Goal: Task Accomplishment & Management: Complete application form

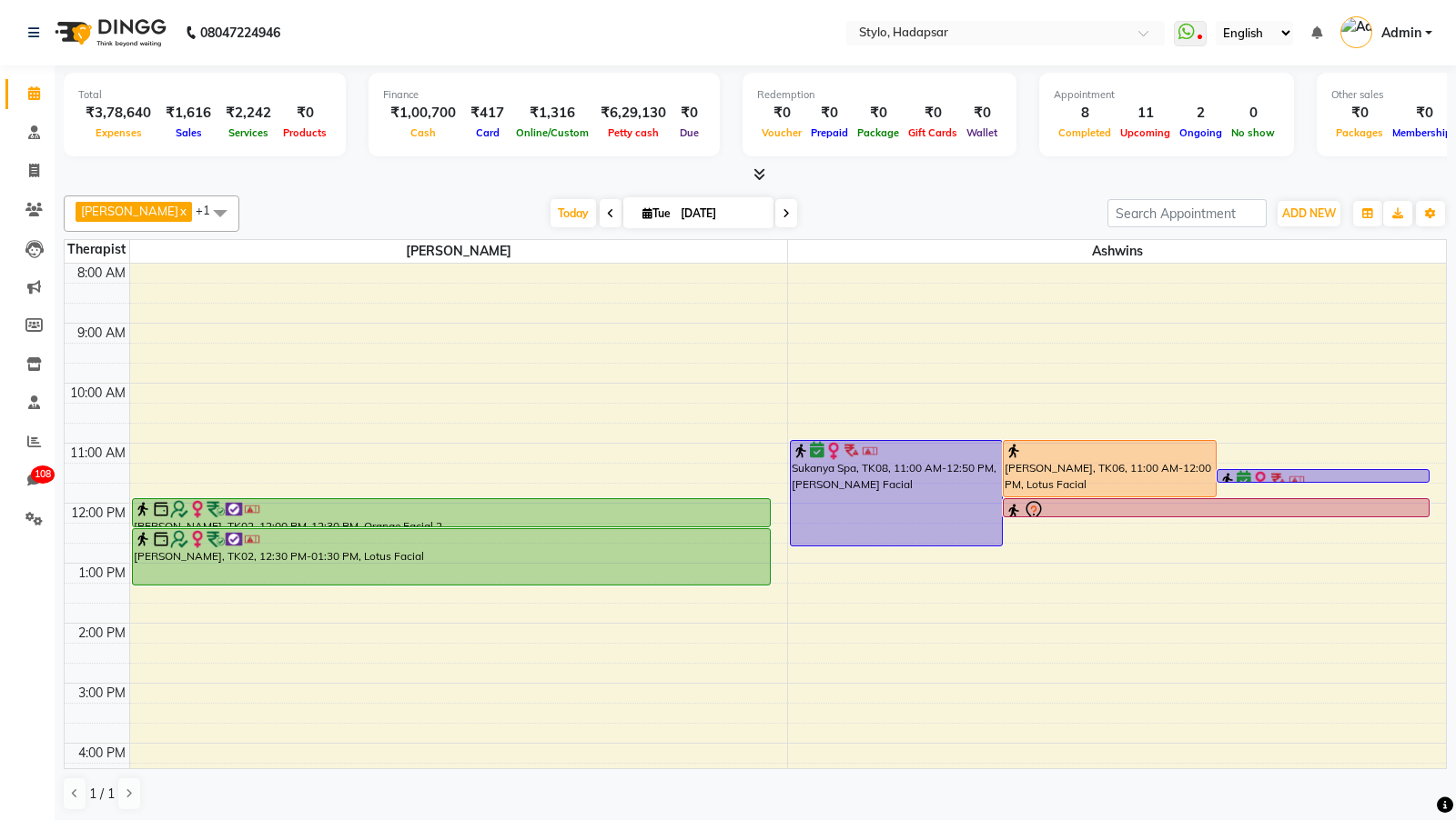
click at [31, 186] on li "Invoice" at bounding box center [27, 171] width 54 height 40
click at [31, 176] on icon at bounding box center [34, 170] width 10 height 14
select select "service"
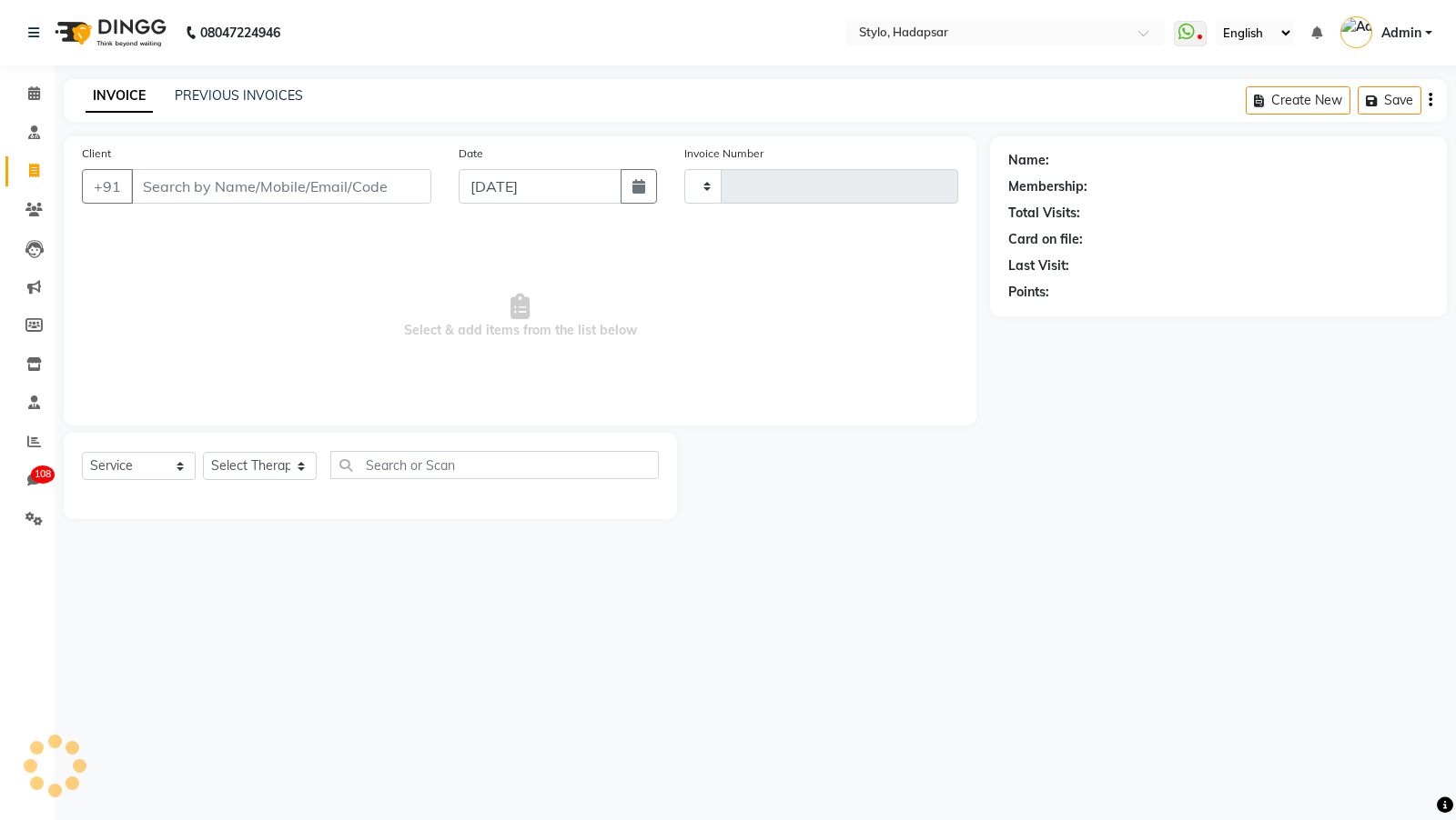
type input "761"
select select "157"
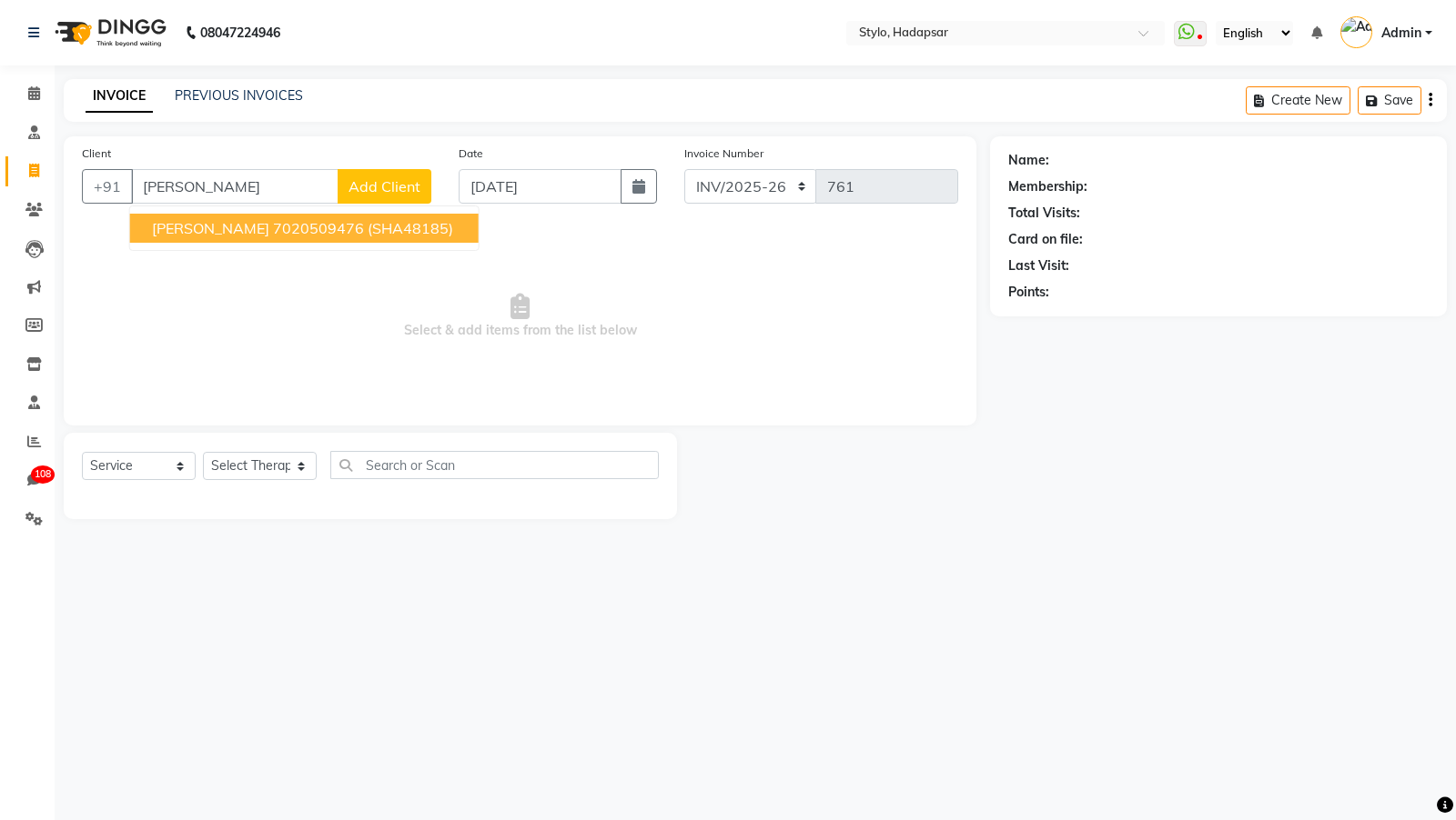
click at [188, 242] on ngb-typeahead-window "[PERSON_NAME] 7020509476 (SHA48185)" at bounding box center [304, 228] width 350 height 45
click at [199, 232] on span "[PERSON_NAME]" at bounding box center [211, 228] width 118 height 18
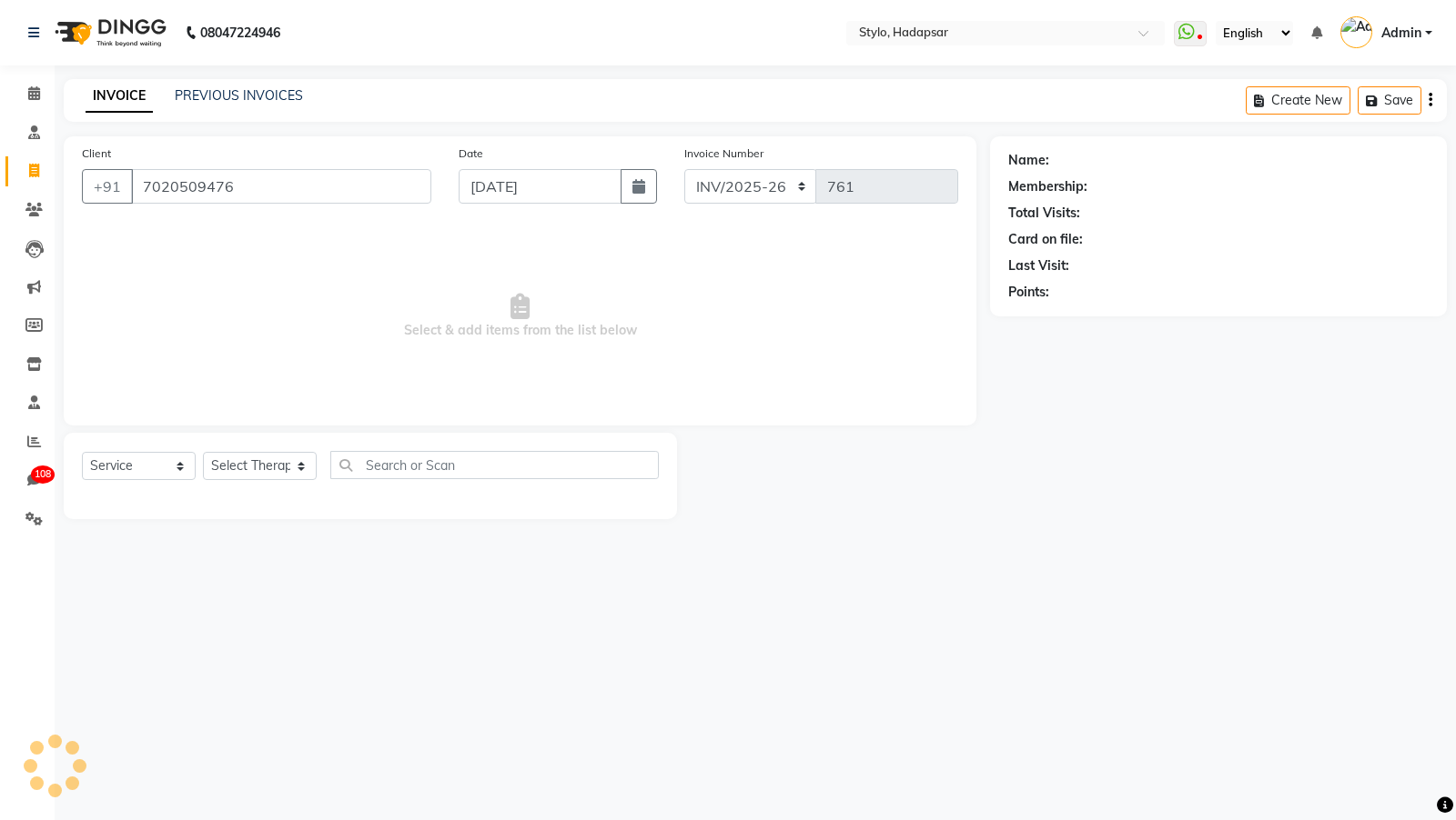
type input "7020509476"
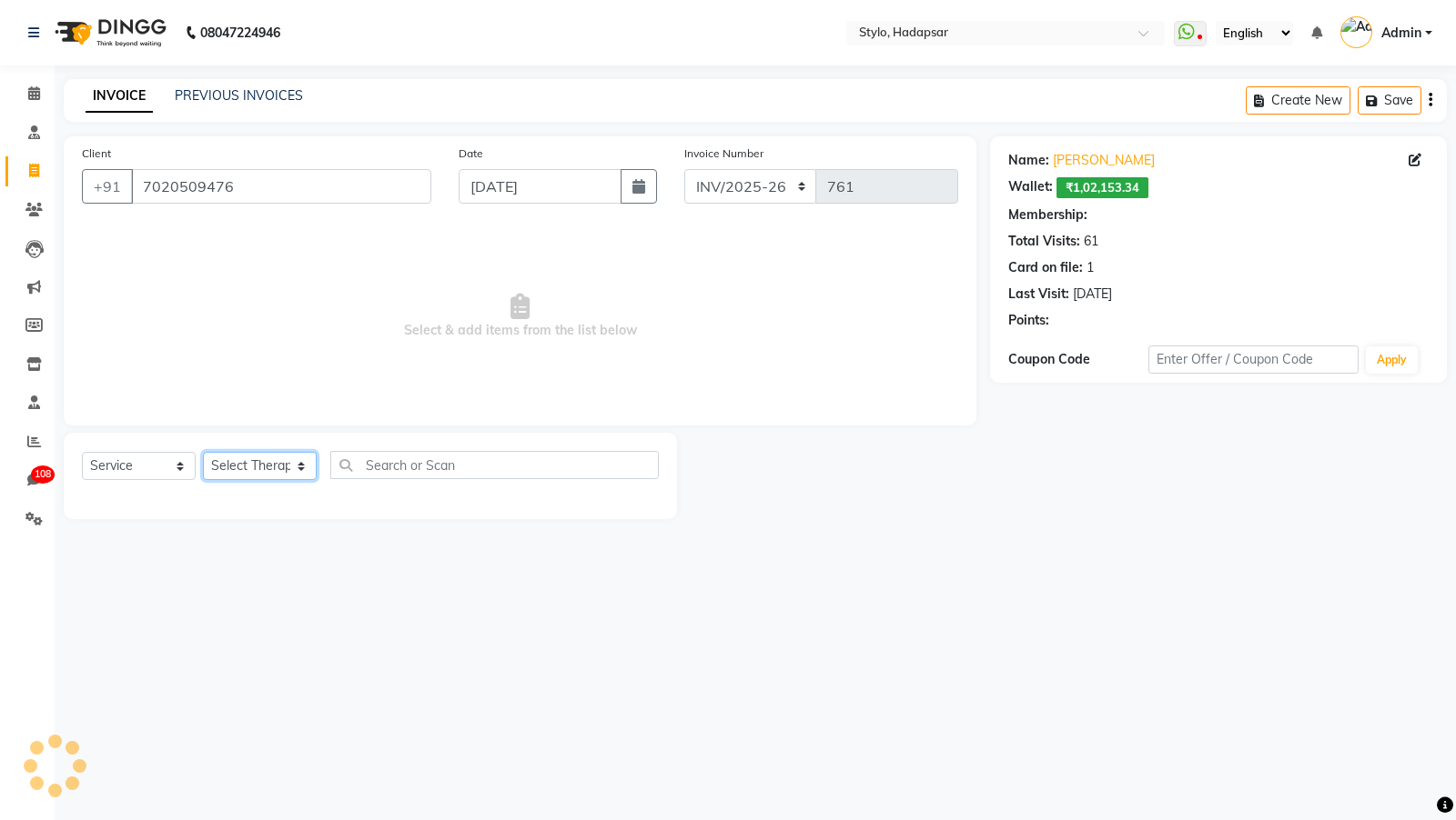
click at [246, 464] on select "Select Therapist AAAb aadi [PERSON_NAME] abc testing Abc testing abhi Admin A A…" at bounding box center [260, 466] width 114 height 28
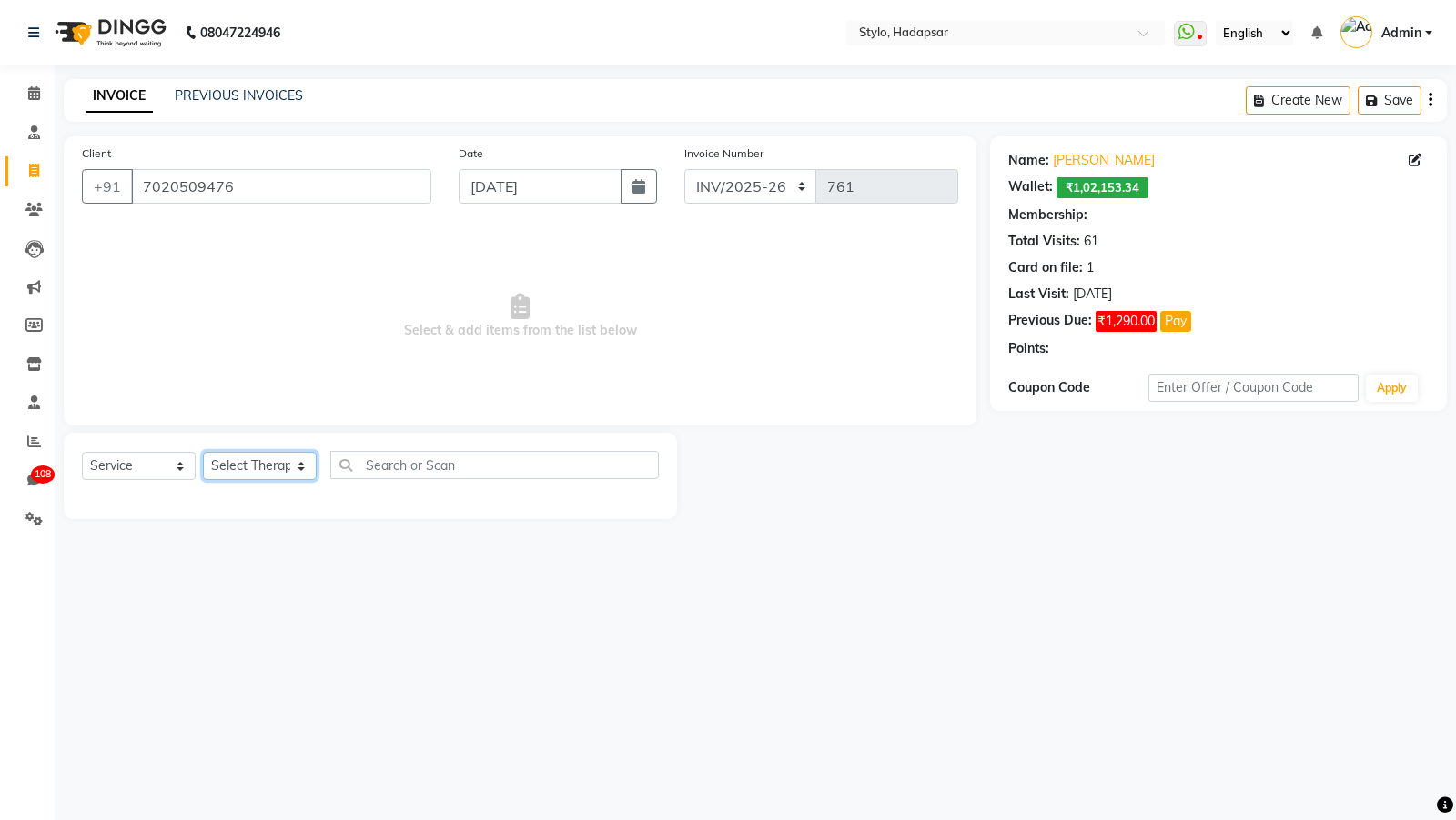
select select "6: Object"
select select "502"
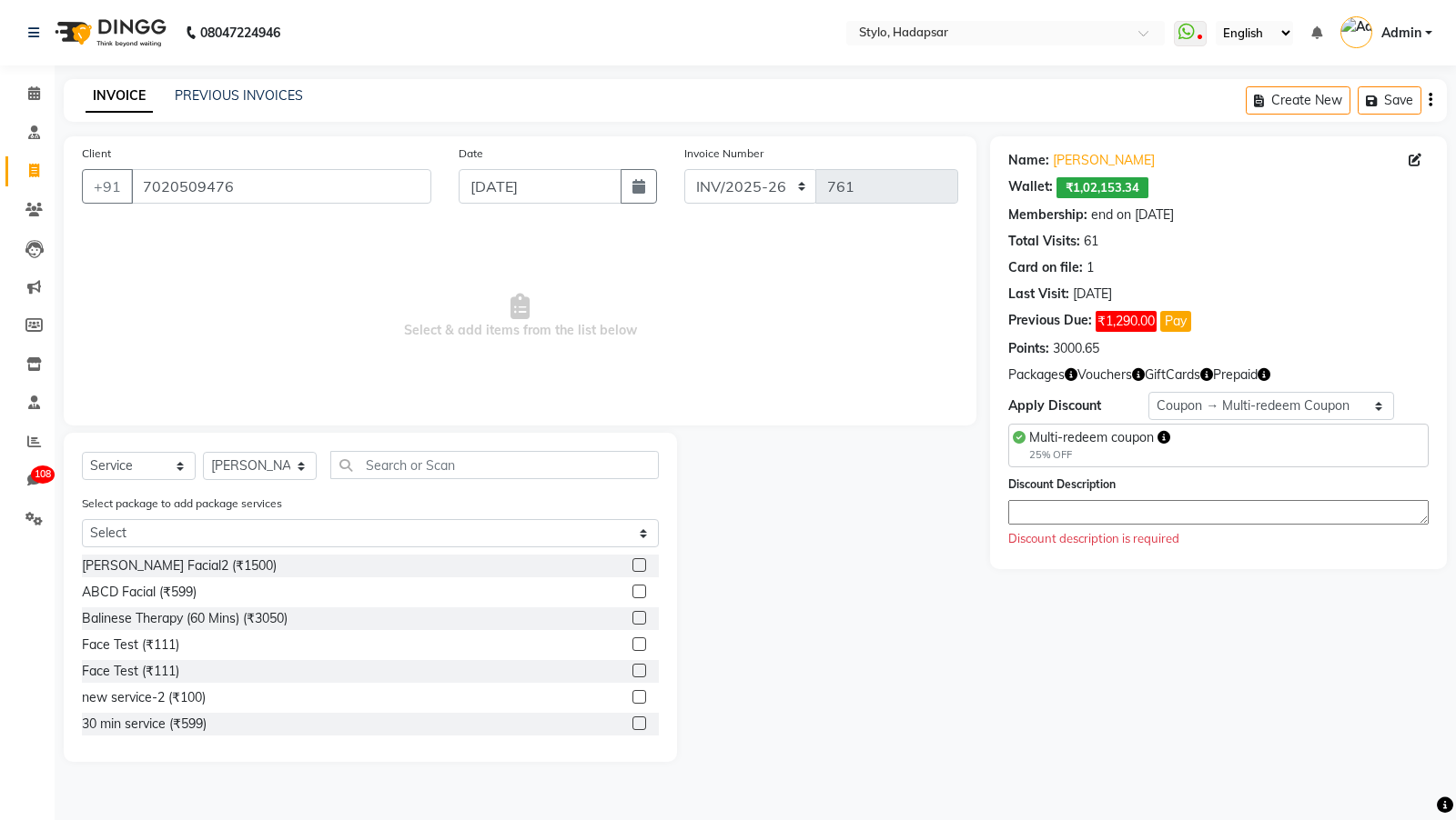
click at [640, 695] on label at bounding box center [639, 697] width 14 height 14
click at [640, 695] on input "checkbox" at bounding box center [638, 698] width 12 height 12
checkbox input "true"
select select "Z73944"
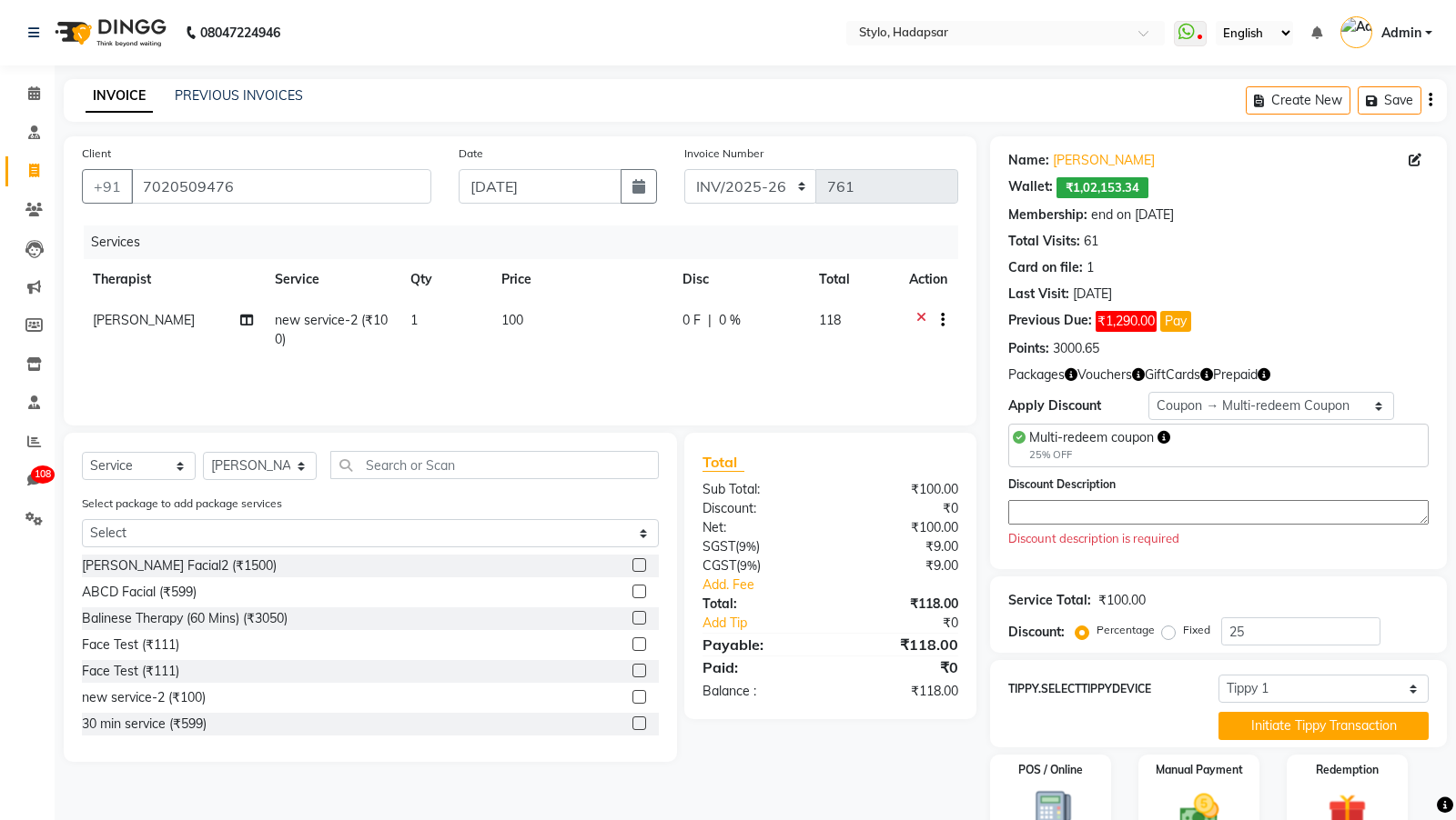
checkbox input "false"
click at [938, 319] on button "button" at bounding box center [939, 320] width 11 height 19
click at [910, 279] on label "Cross Sale" at bounding box center [945, 282] width 71 height 18
click at [910, 279] on input "Cross Sale" at bounding box center [915, 279] width 12 height 12
radio input "true"
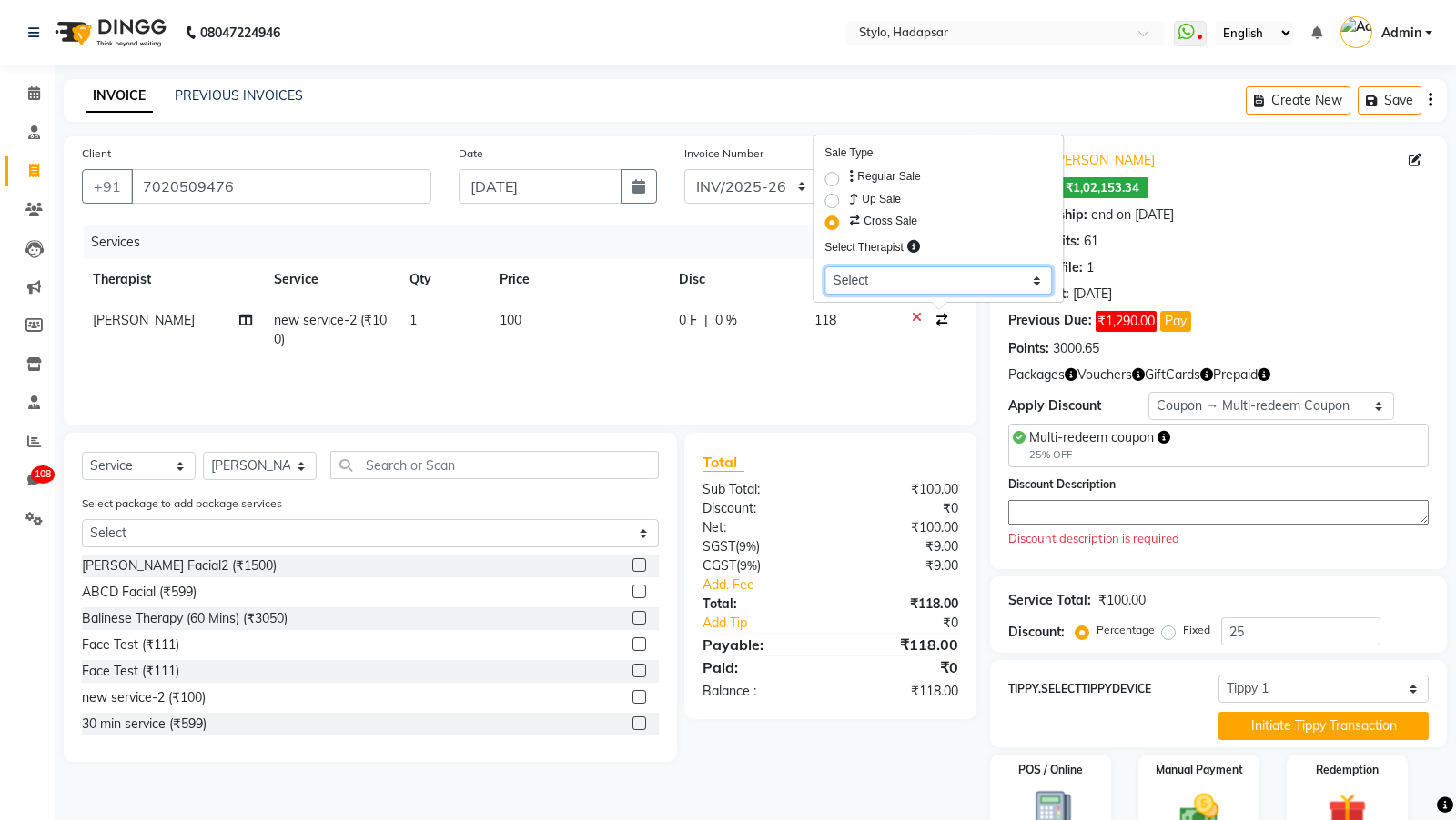
click at [855, 275] on select "Select AAAb aadi [PERSON_NAME] abc testing Abc testing abhi Admin A Amit [PERSO…" at bounding box center [937, 280] width 227 height 28
select select "5396"
click at [728, 347] on td "0 F | 0 %" at bounding box center [735, 329] width 135 height 60
select select "502"
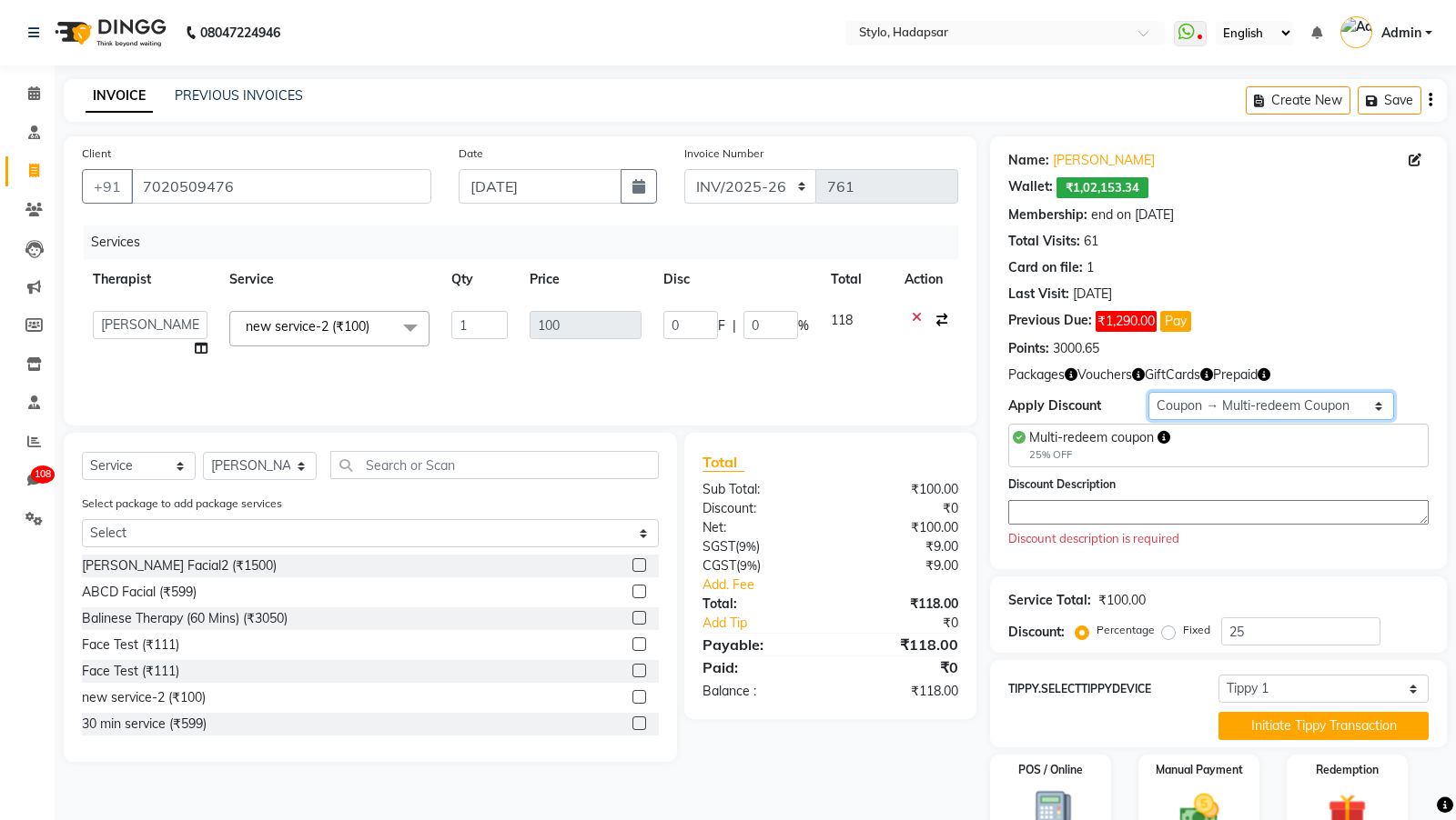
click at [1206, 392] on select "Select Membership → Membership Redemption Test Membership → testing San Members…" at bounding box center [1270, 405] width 245 height 28
select select "0:"
type input "0"
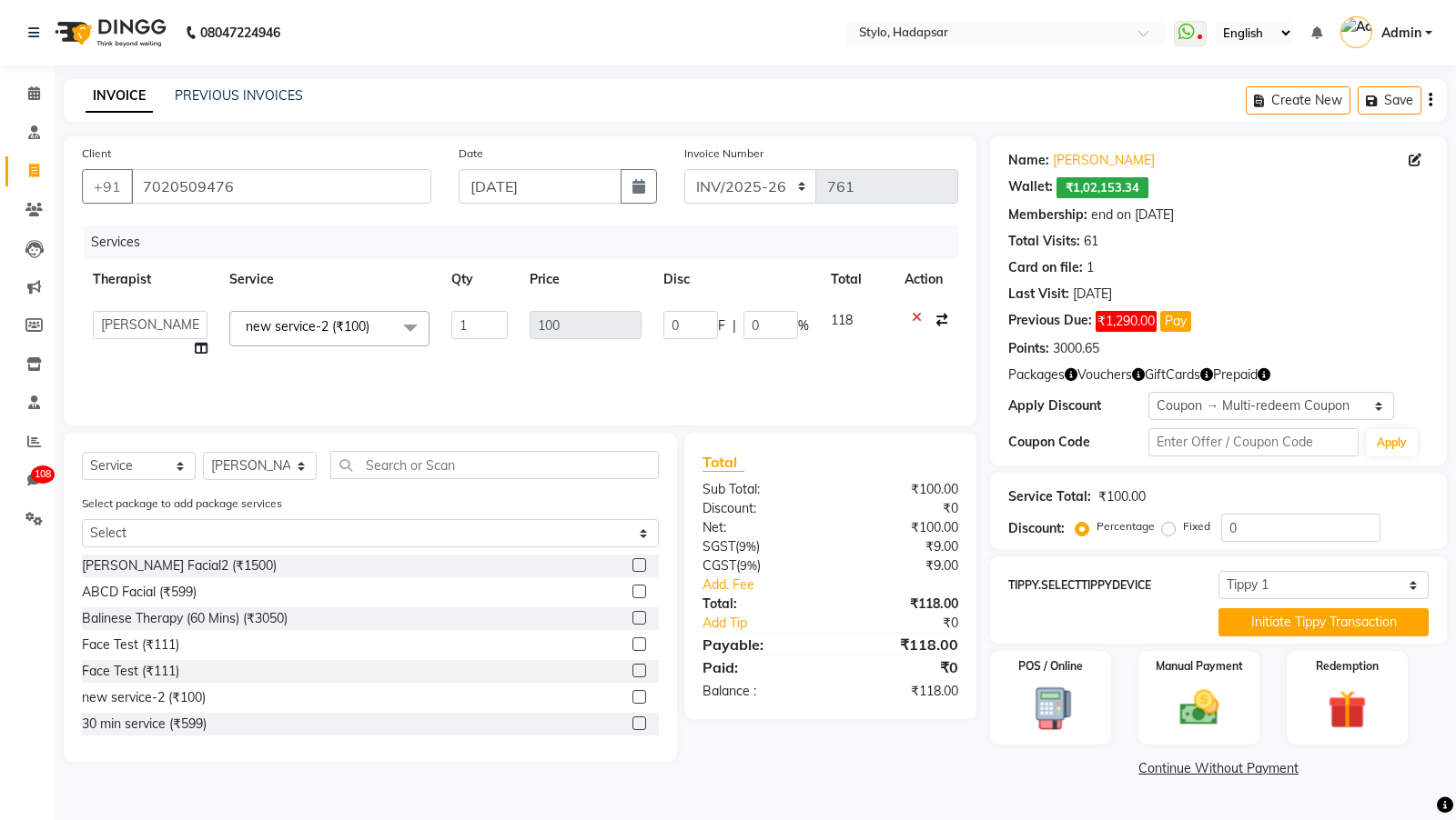
click at [1120, 671] on div "POS / Online Manual Payment Redemption" at bounding box center [1219, 698] width 484 height 94
click at [1163, 696] on div "Manual Payment" at bounding box center [1199, 698] width 126 height 97
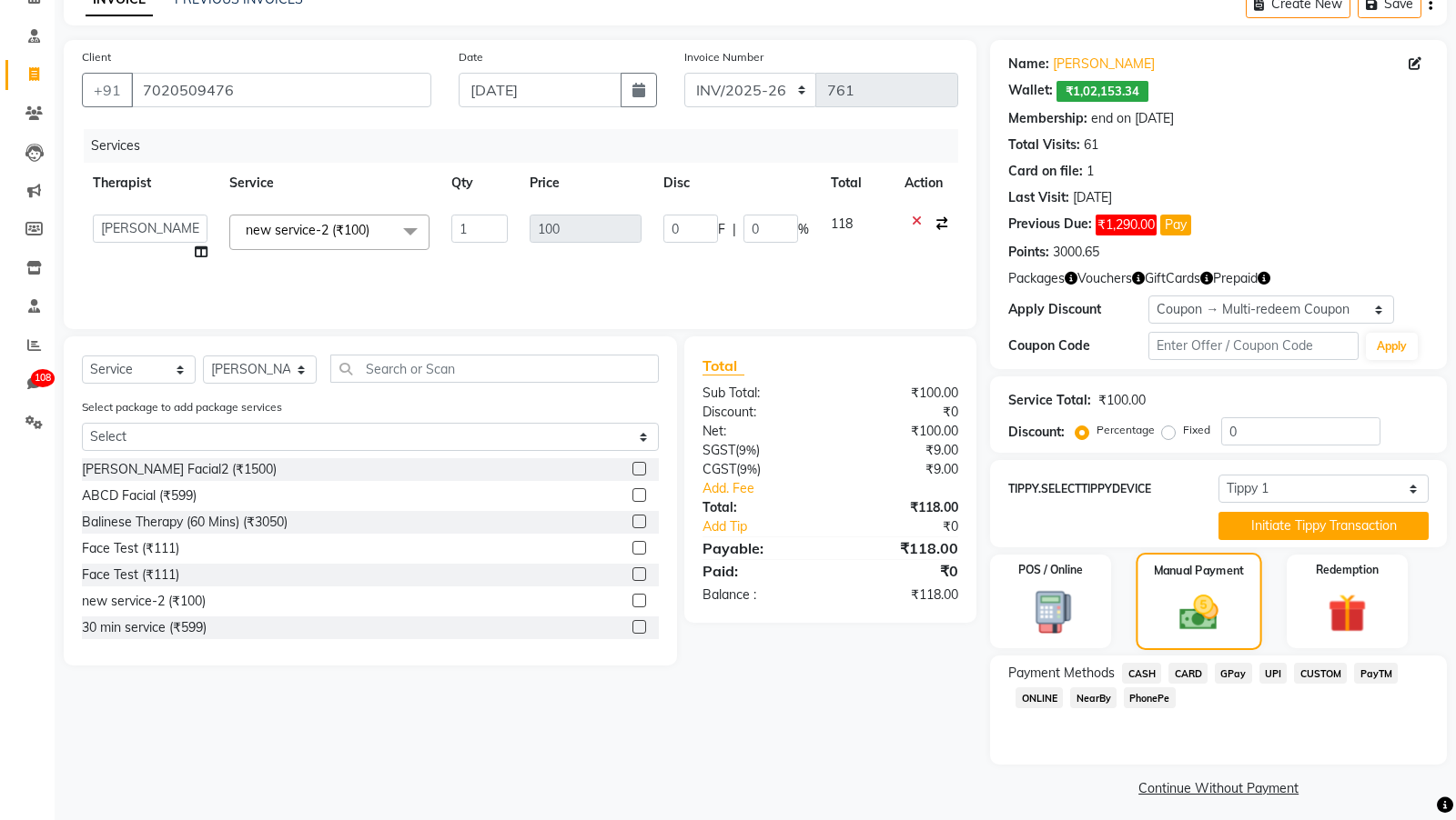
scroll to position [104, 0]
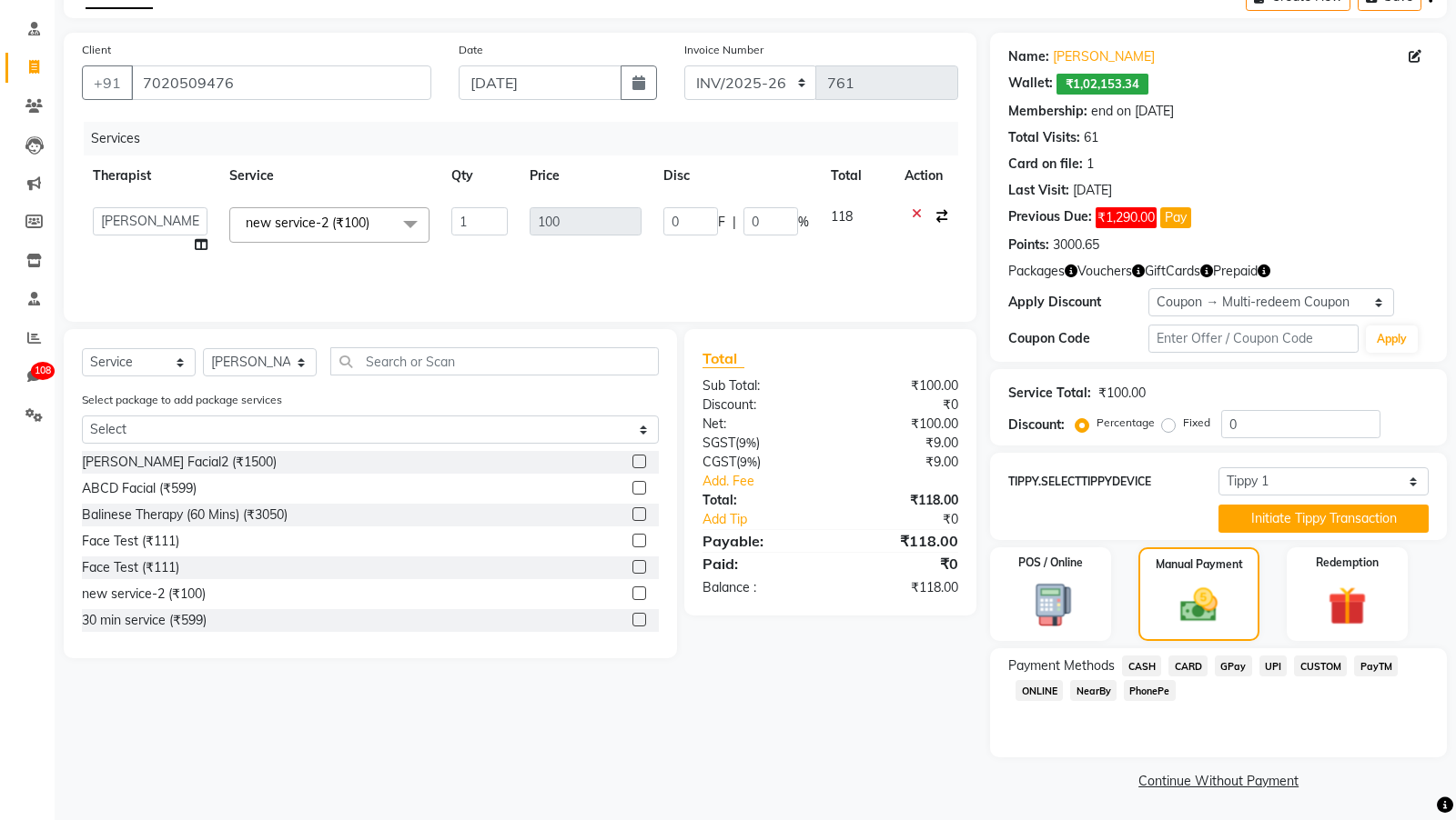
click at [1141, 691] on span "PhonePe" at bounding box center [1150, 690] width 52 height 21
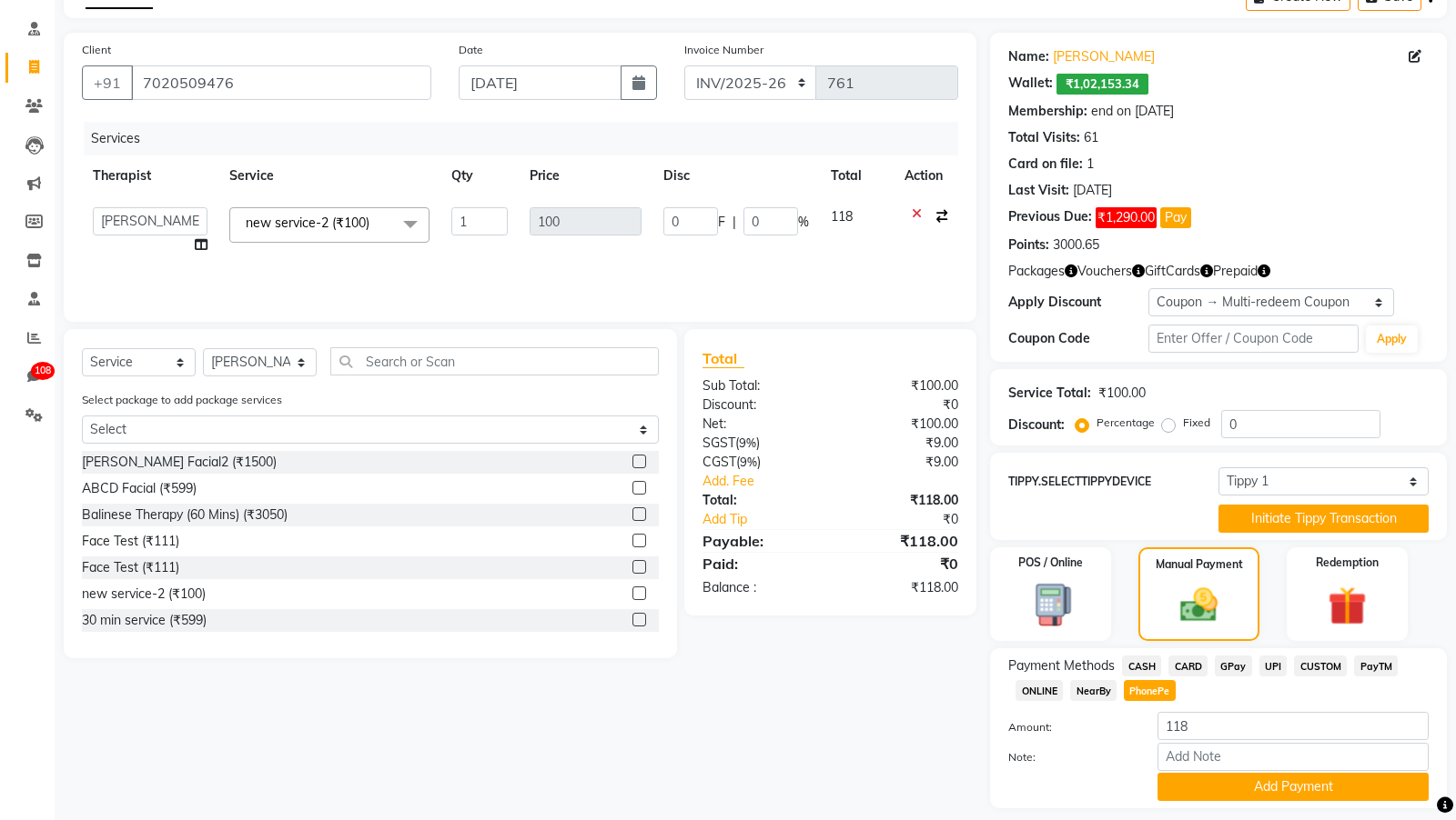
scroll to position [154, 0]
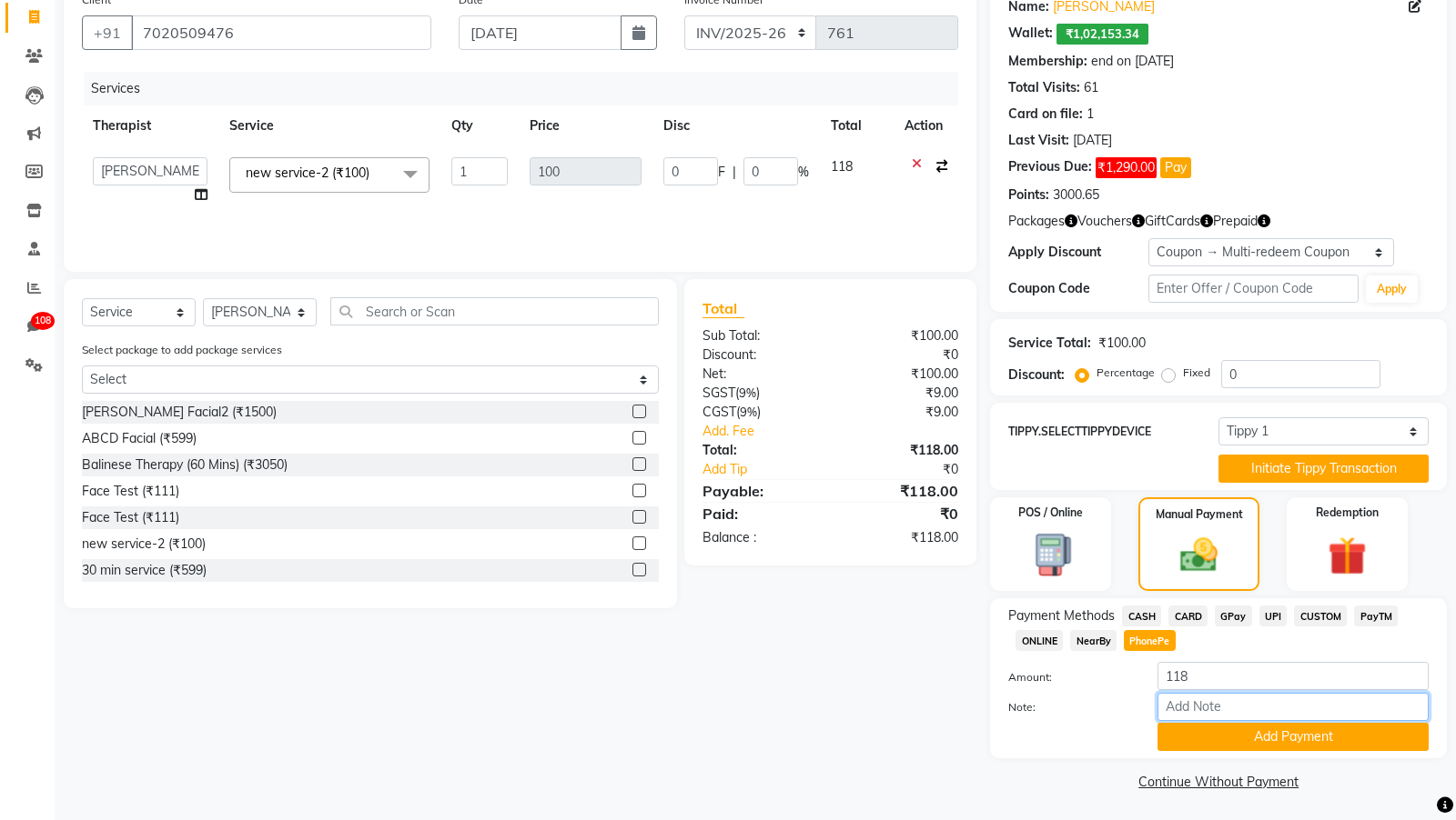
click at [1204, 717] on input "Note:" at bounding box center [1292, 707] width 271 height 28
click at [1193, 748] on button "Add Payment" at bounding box center [1292, 736] width 271 height 28
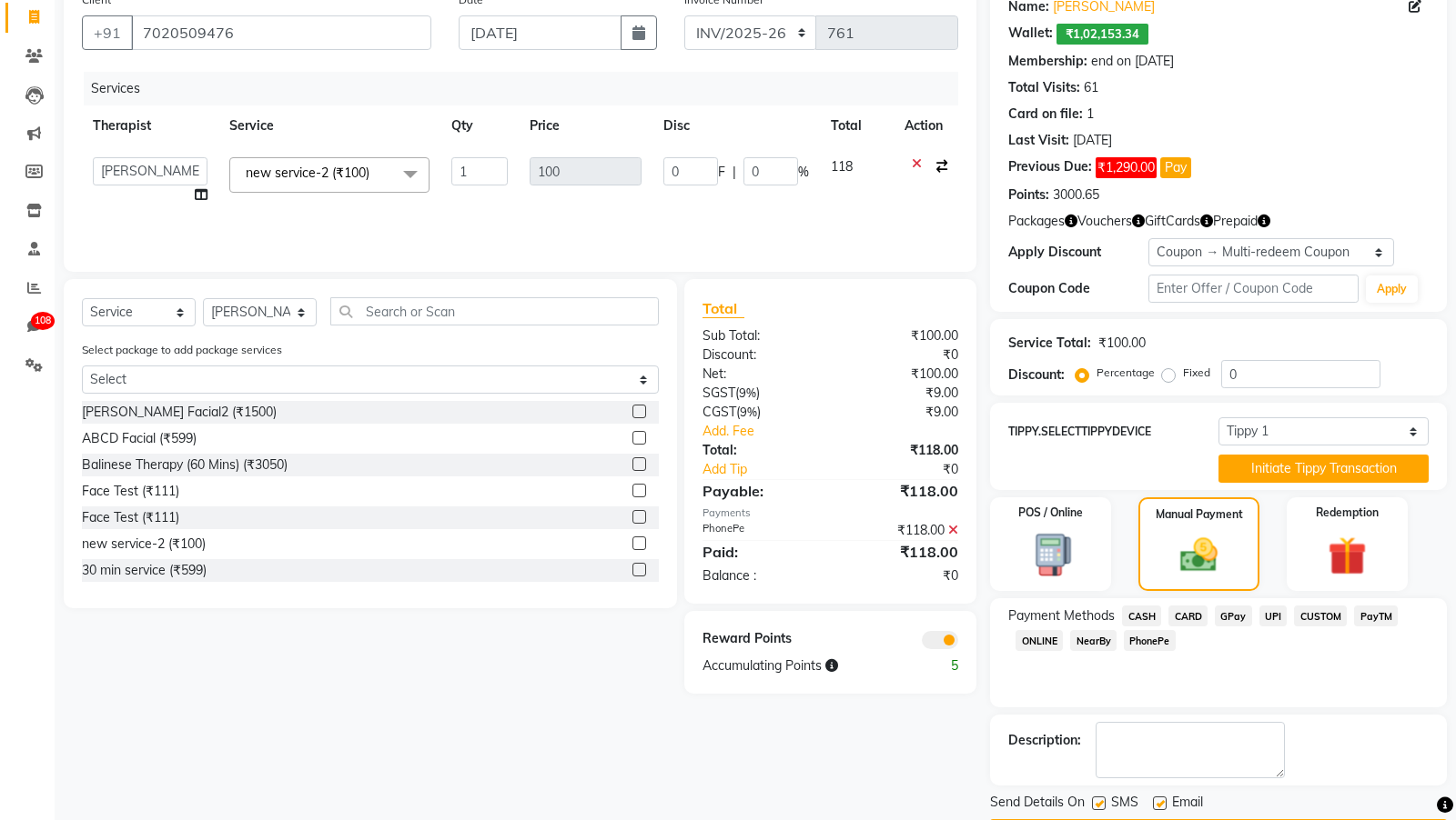
scroll to position [205, 0]
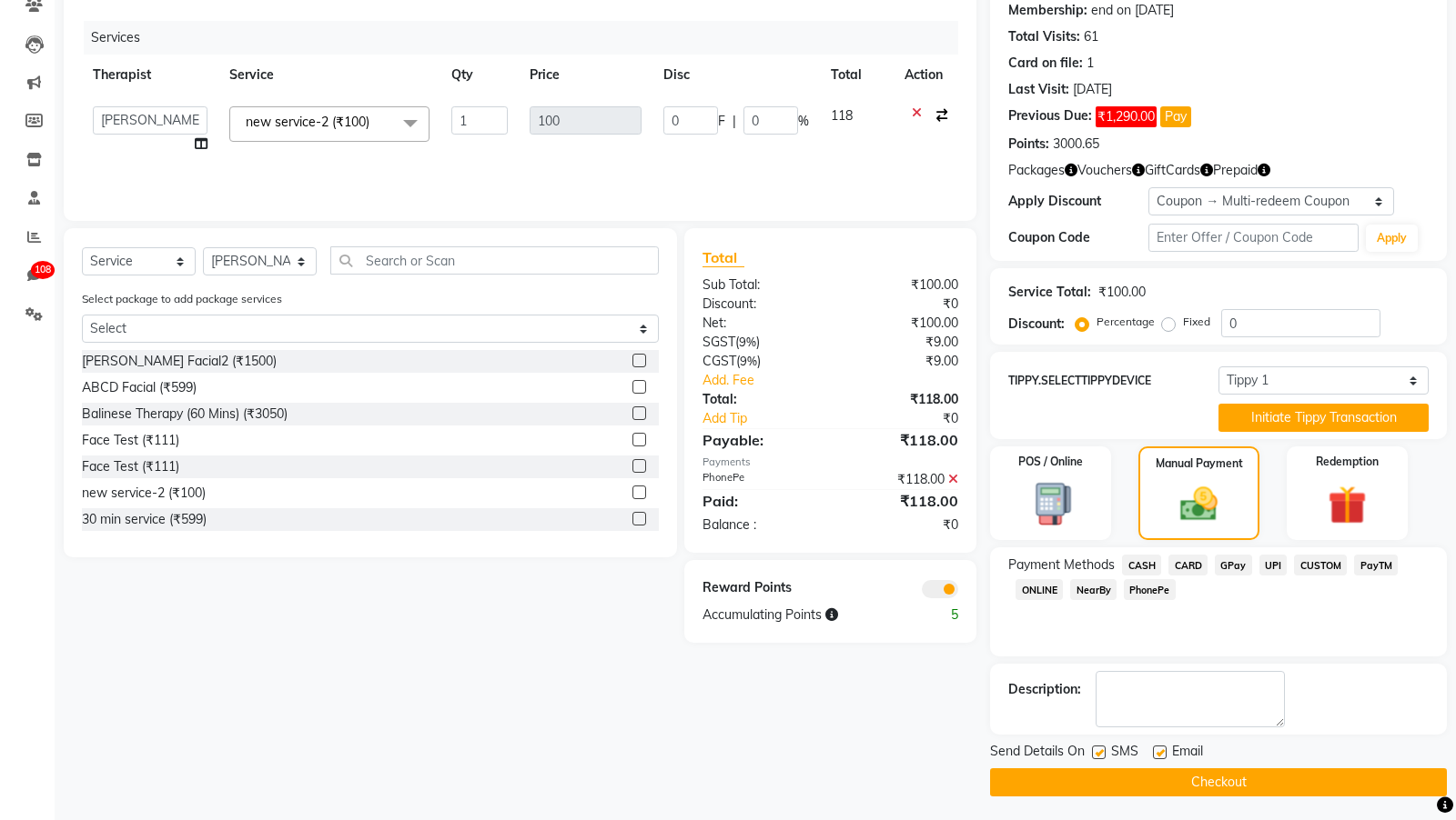
drag, startPoint x: 1105, startPoint y: 754, endPoint x: 1163, endPoint y: 758, distance: 58.1
click at [1106, 754] on div "SMS" at bounding box center [1122, 753] width 61 height 23
click at [1155, 748] on label at bounding box center [1159, 752] width 14 height 14
click at [1155, 748] on input "checkbox" at bounding box center [1158, 753] width 12 height 12
checkbox input "false"
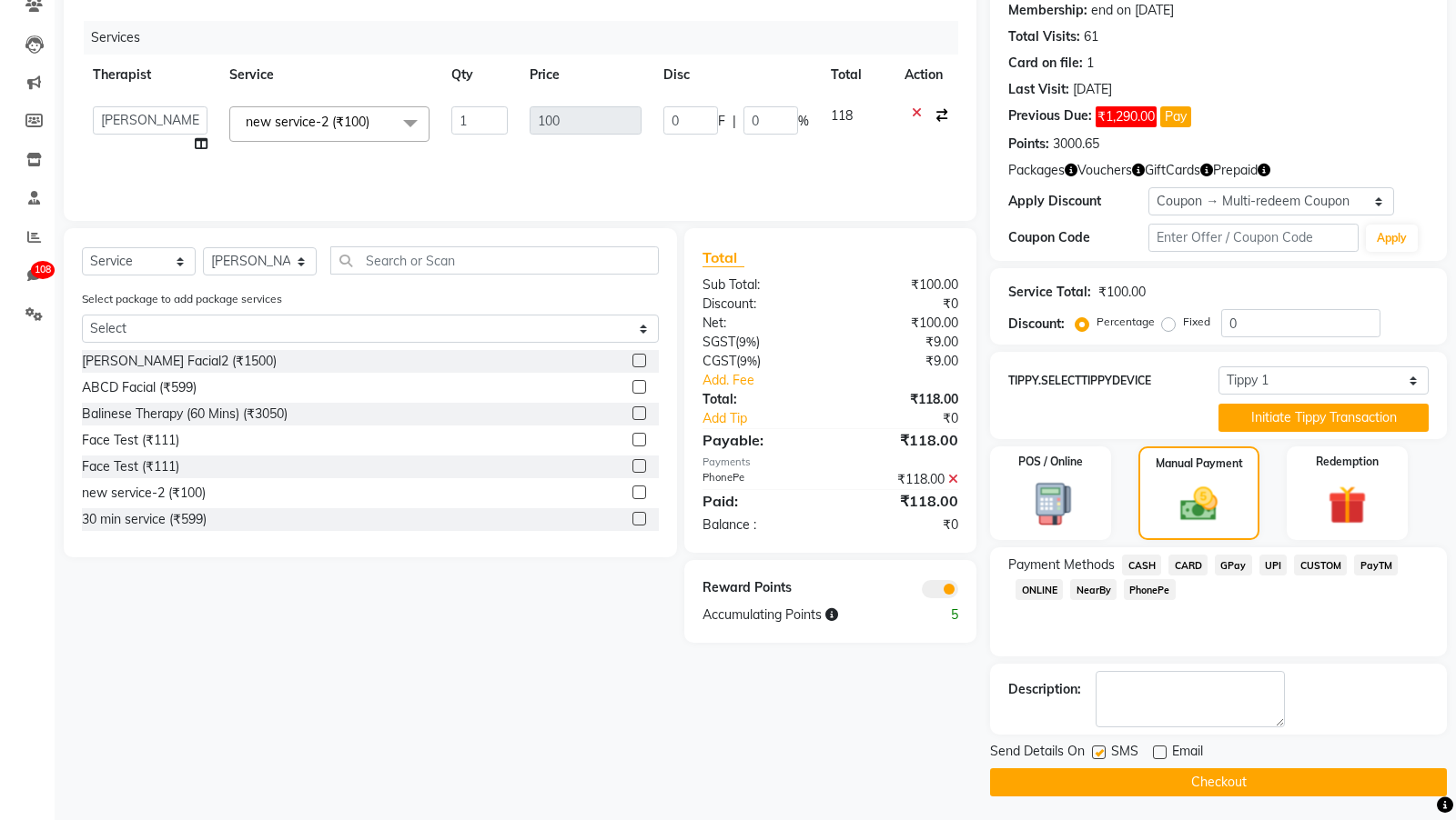
click at [1101, 749] on label at bounding box center [1098, 752] width 14 height 14
click at [1101, 749] on input "checkbox" at bounding box center [1097, 753] width 12 height 12
checkbox input "false"
click at [1092, 785] on button "Checkout" at bounding box center [1218, 782] width 457 height 28
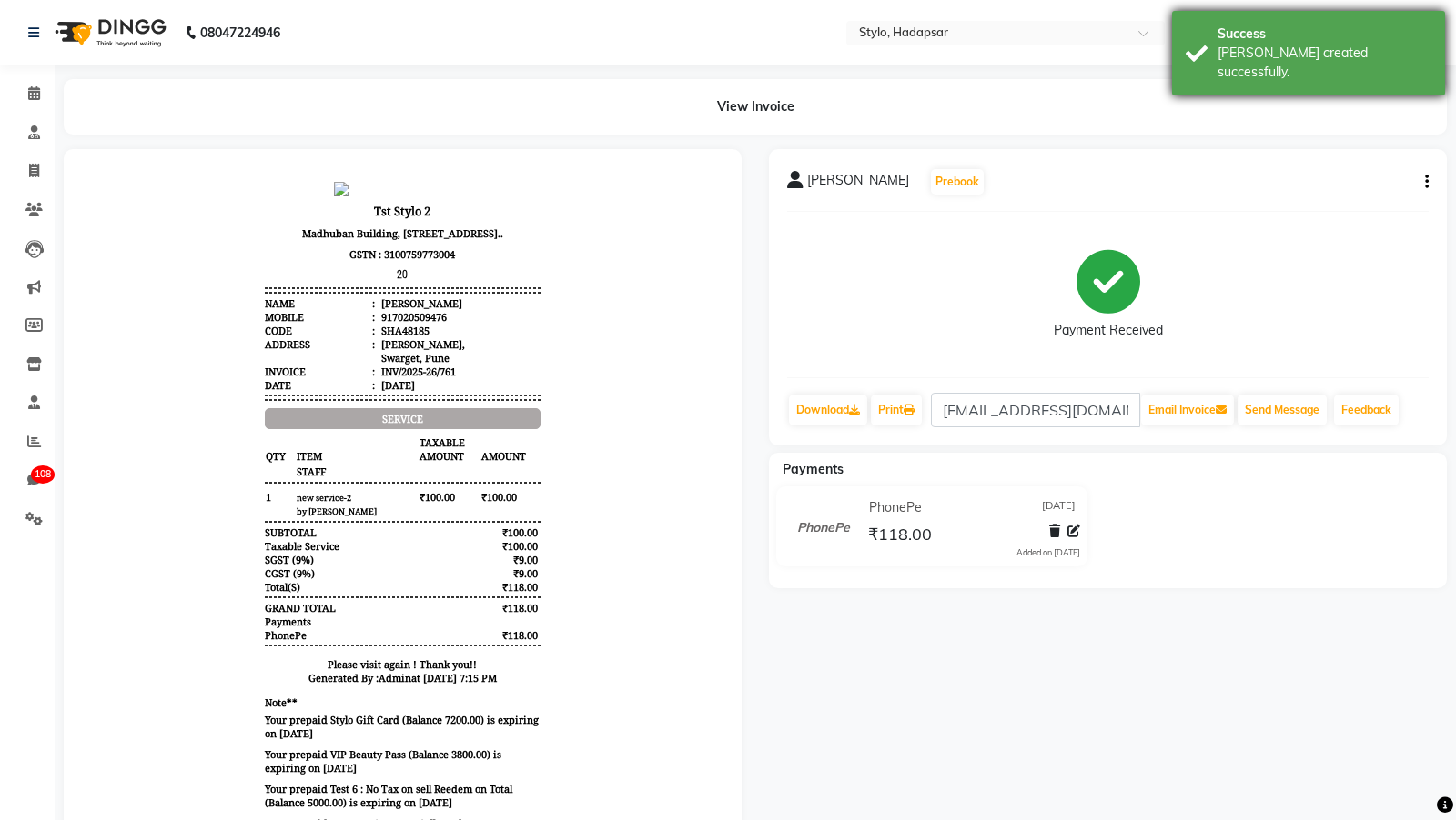
click at [1275, 57] on div "[PERSON_NAME] created successfully." at bounding box center [1324, 63] width 213 height 39
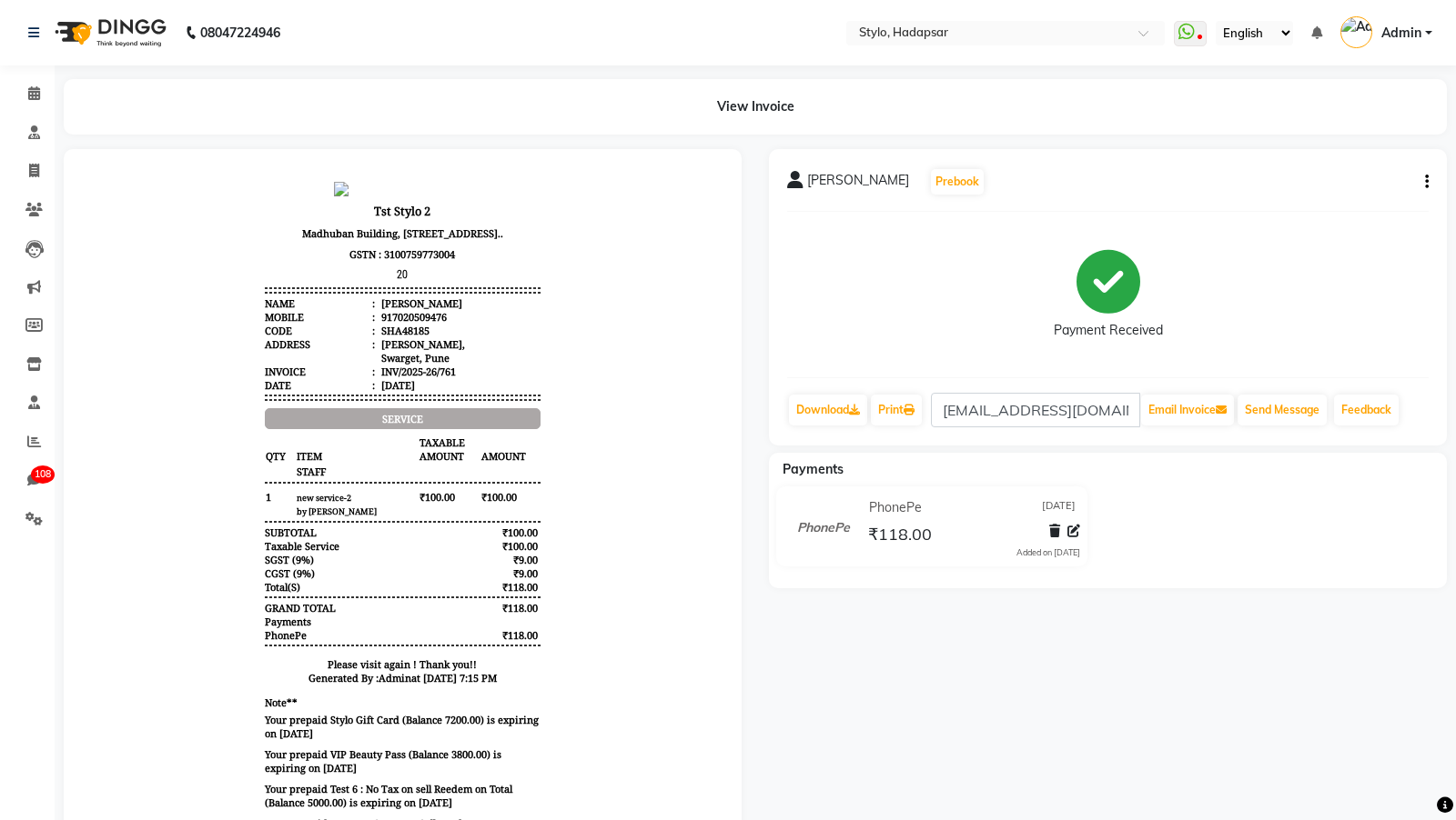
click at [1430, 180] on div "[PERSON_NAME] Prebook Payment Received Download Print [EMAIL_ADDRESS][DOMAIN_NA…" at bounding box center [1107, 297] width 678 height 297
click at [1425, 182] on icon "button" at bounding box center [1427, 182] width 4 height 1
click at [1272, 203] on div "Edit Invoice" at bounding box center [1305, 205] width 187 height 23
select select "service"
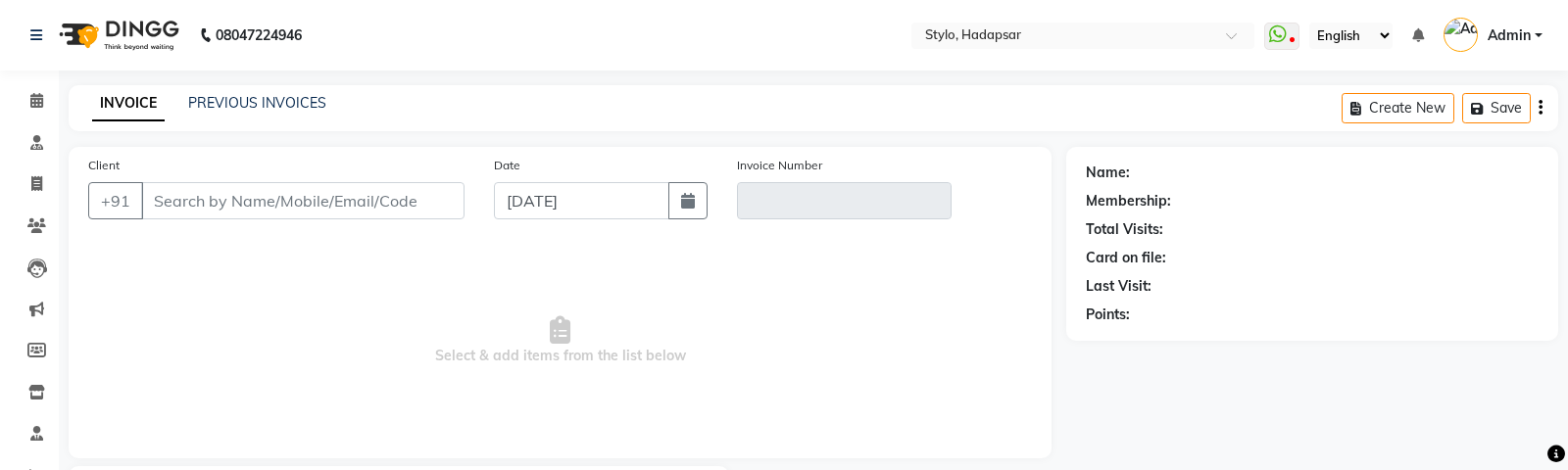
type input "7020509476"
type input "INV/2025-26/761"
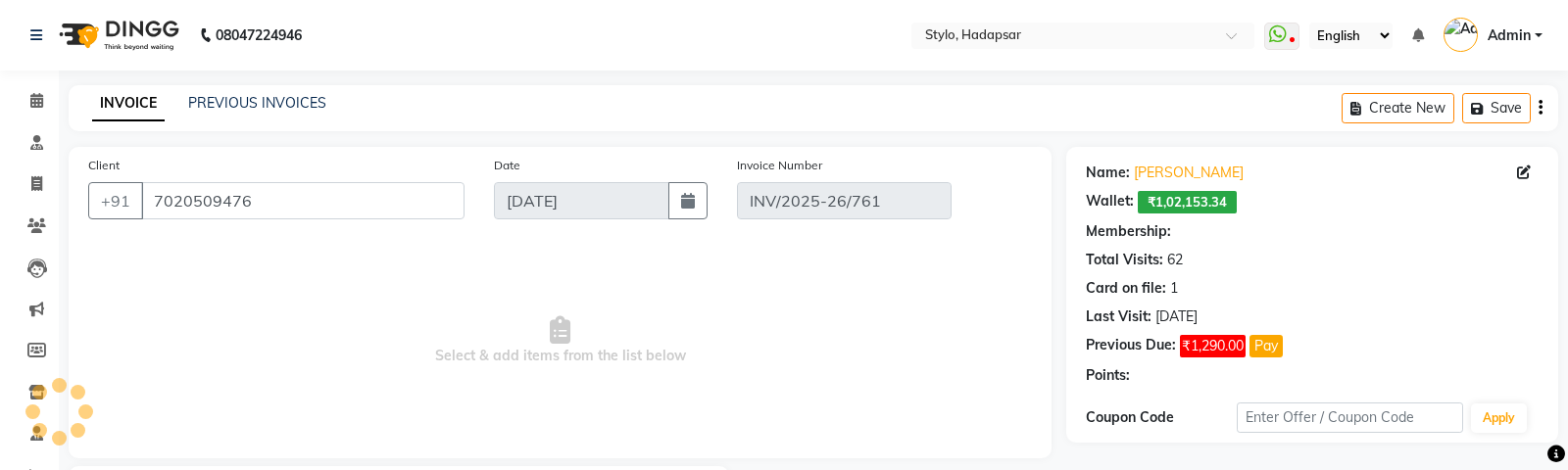
select select "6: Object"
select select "select"
select select "Z73944"
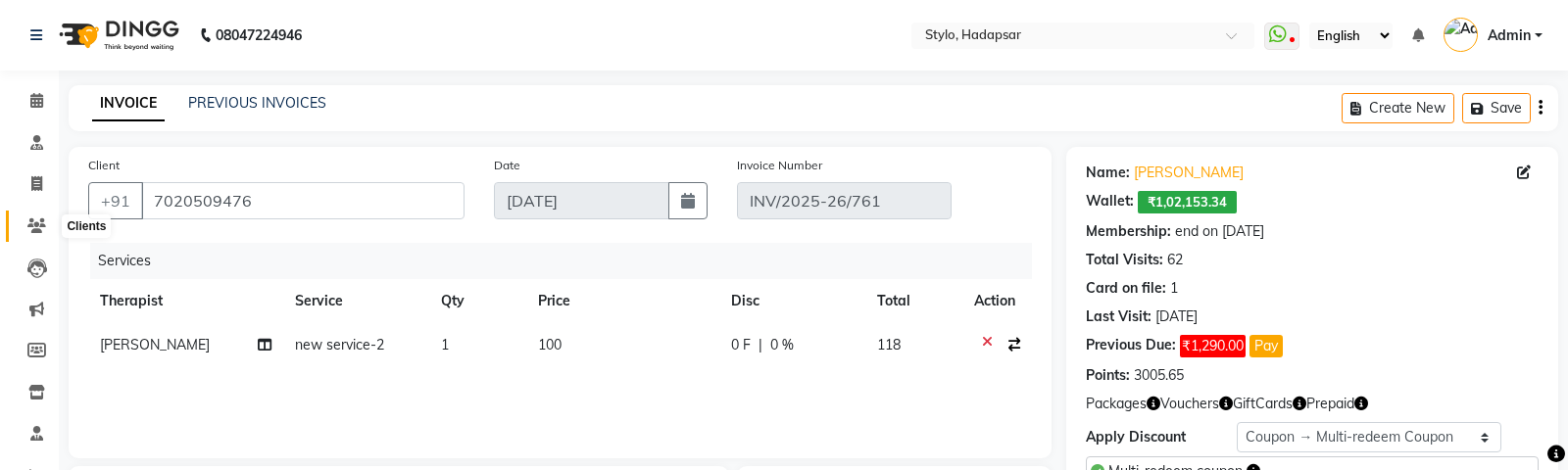
click at [28, 220] on icon at bounding box center [37, 226] width 19 height 15
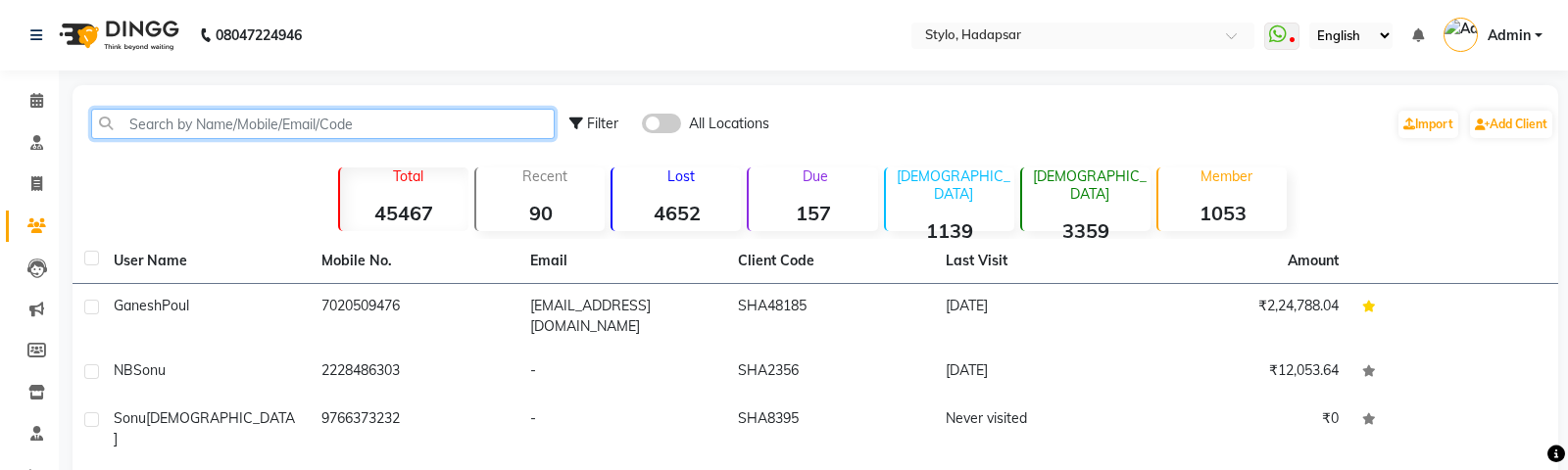
click at [165, 135] on input "text" at bounding box center [323, 124] width 464 height 31
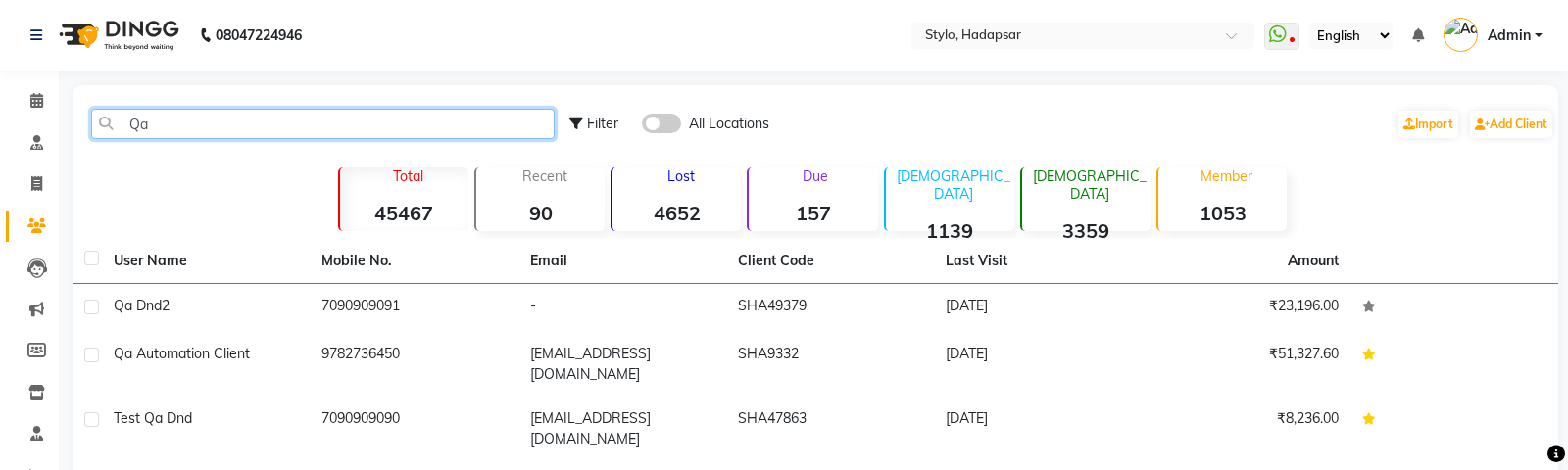
type input "Qa"
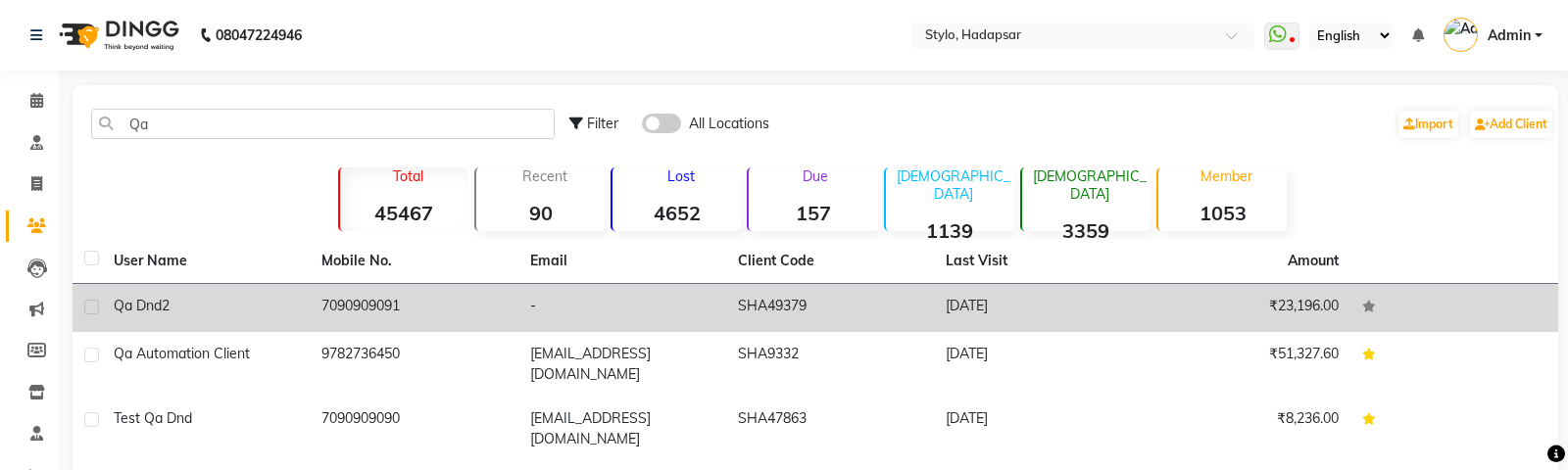
click at [164, 305] on span "Qa Dnd2" at bounding box center [142, 306] width 55 height 18
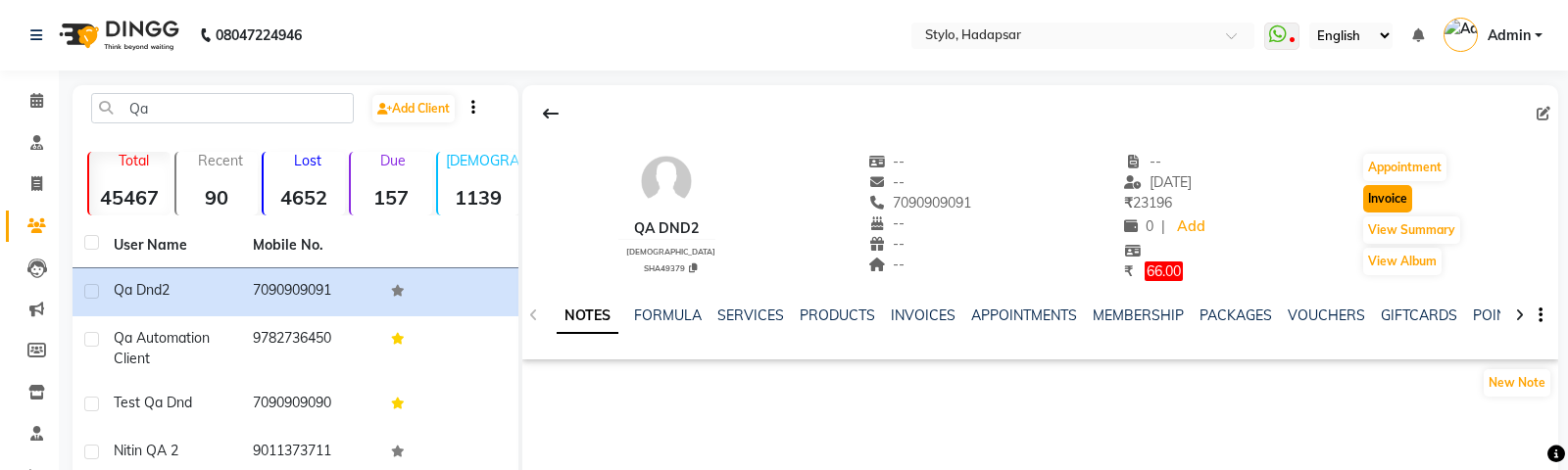
click at [1379, 203] on button "Invoice" at bounding box center [1387, 199] width 49 height 28
select select "service"
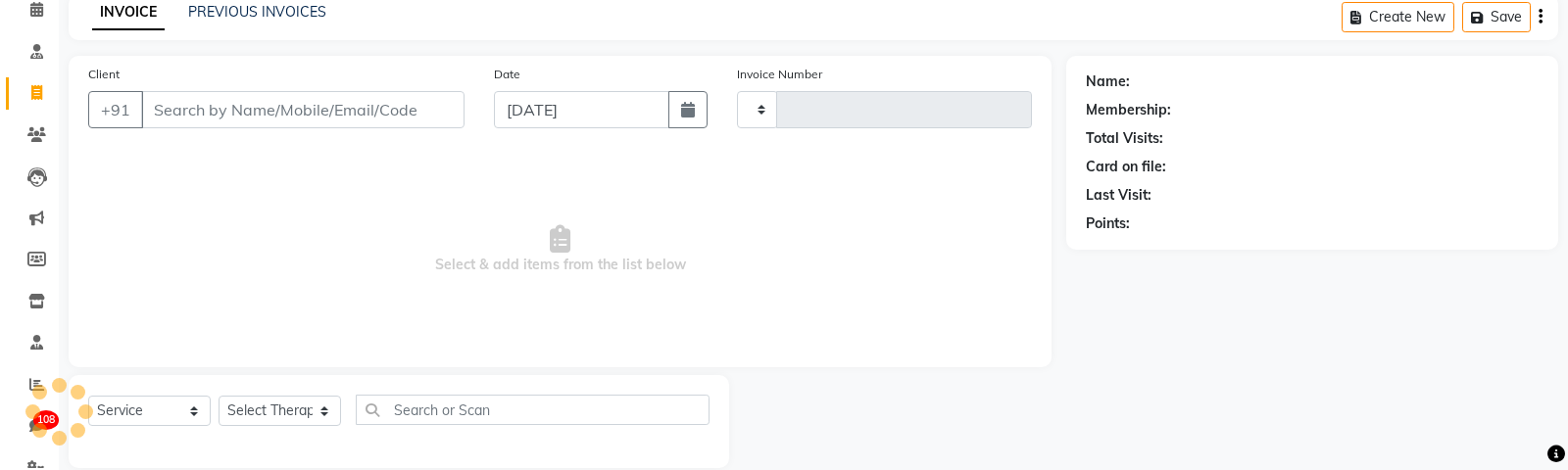
type input "762"
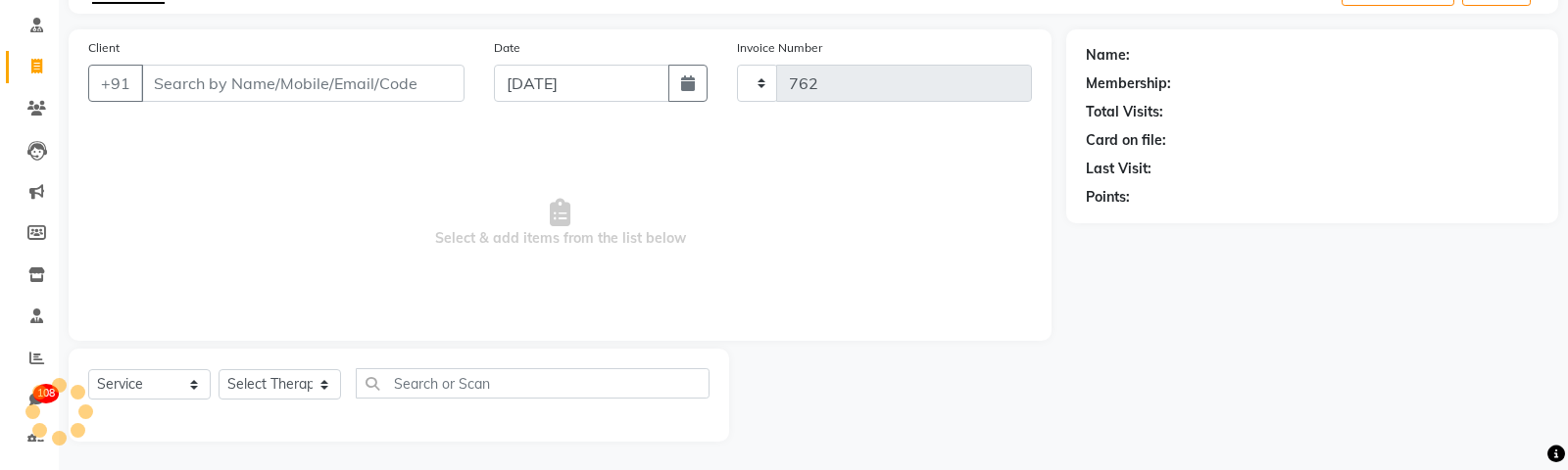
select select "157"
type input "7090909091"
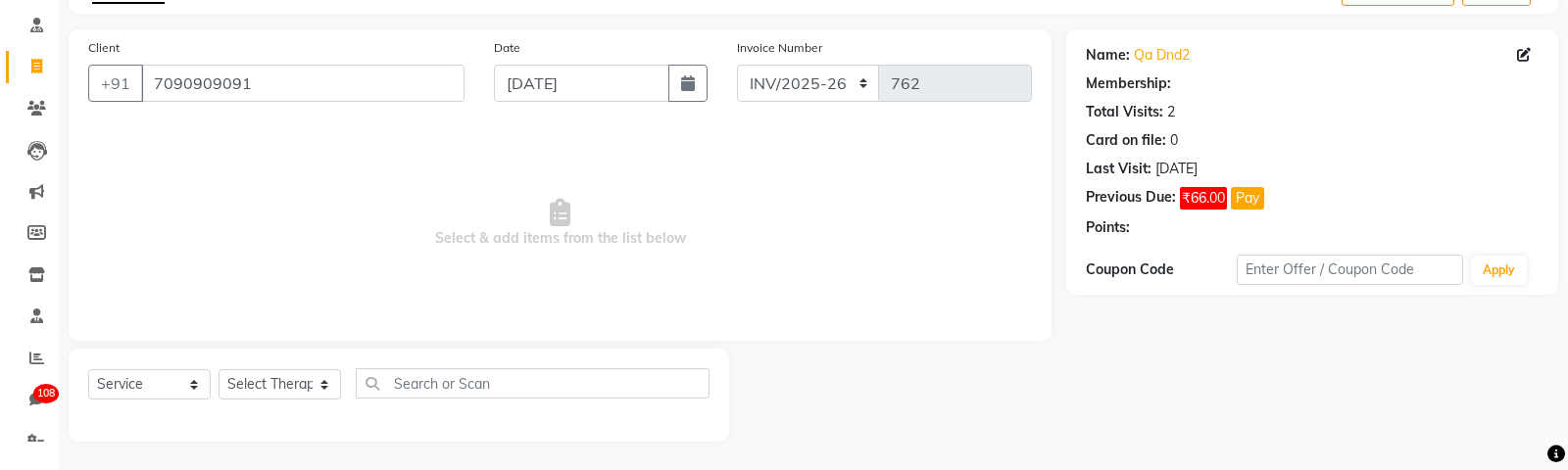
select select "1: Object"
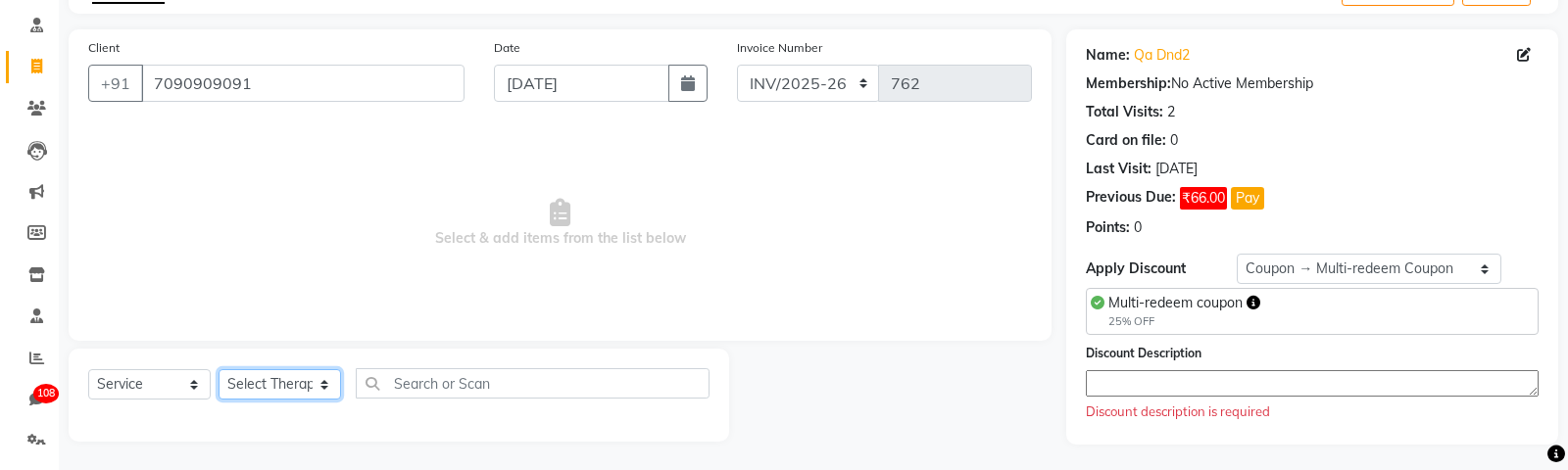
click at [257, 383] on select "Select Therapist AAAb aadi [PERSON_NAME] abc testing Abc testing abhi Admin A A…" at bounding box center [280, 384] width 123 height 31
select select "422"
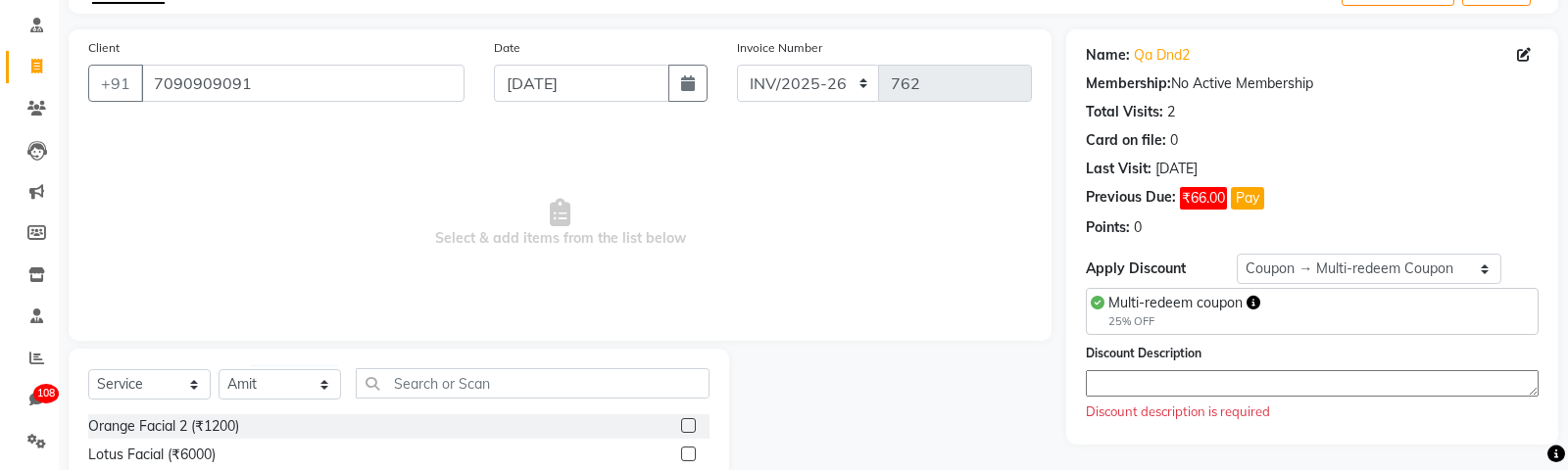
click at [698, 424] on div at bounding box center [695, 425] width 29 height 25
click at [686, 423] on label at bounding box center [688, 424] width 15 height 15
click at [686, 423] on input "checkbox" at bounding box center [687, 425] width 13 height 13
checkbox input "true"
select select "Z73944"
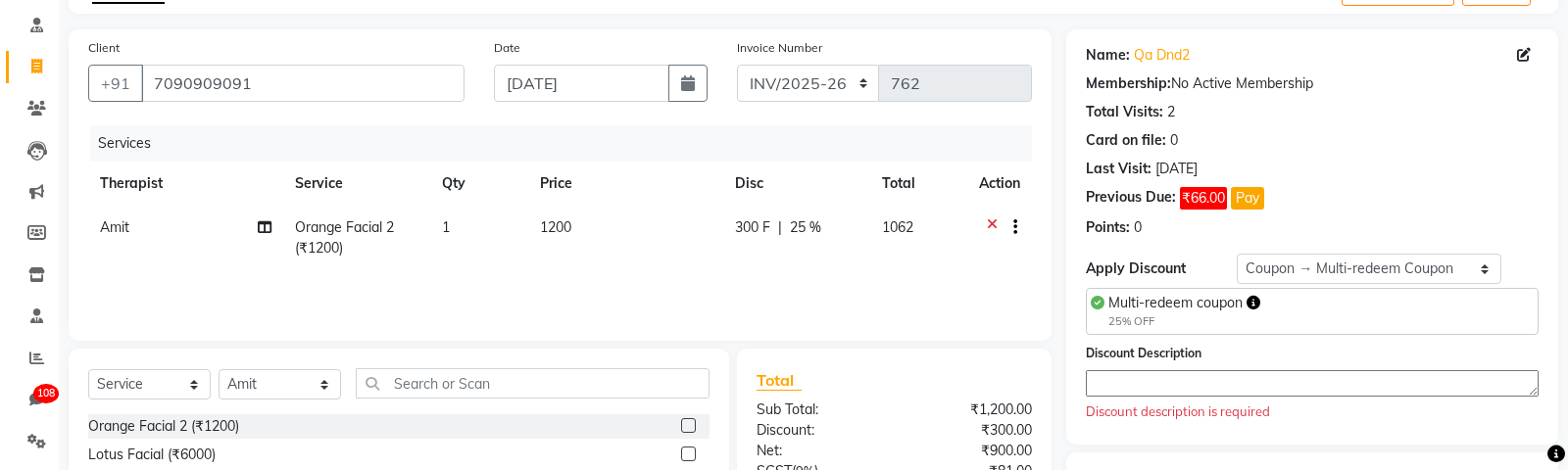
checkbox input "false"
click at [1013, 228] on icon "button" at bounding box center [1015, 228] width 4 height 1
click at [977, 187] on div "Cross Sale" at bounding box center [1008, 188] width 103 height 24
click at [980, 187] on label "Cross Sale" at bounding box center [1017, 186] width 76 height 20
click at [980, 187] on input "Cross Sale" at bounding box center [986, 182] width 13 height 13
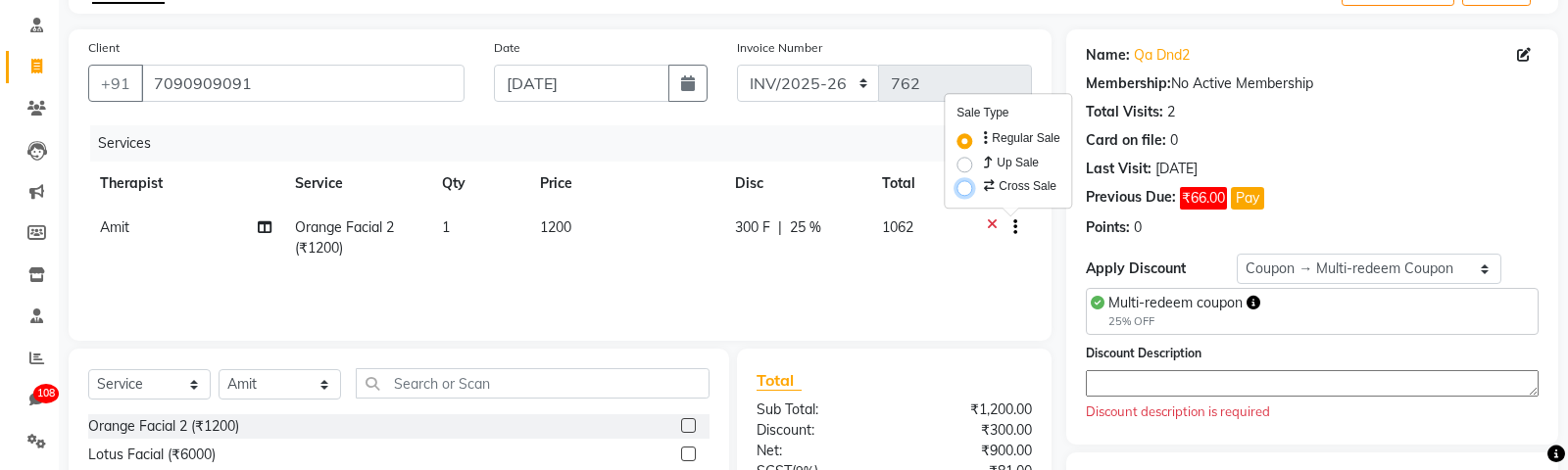
radio input "true"
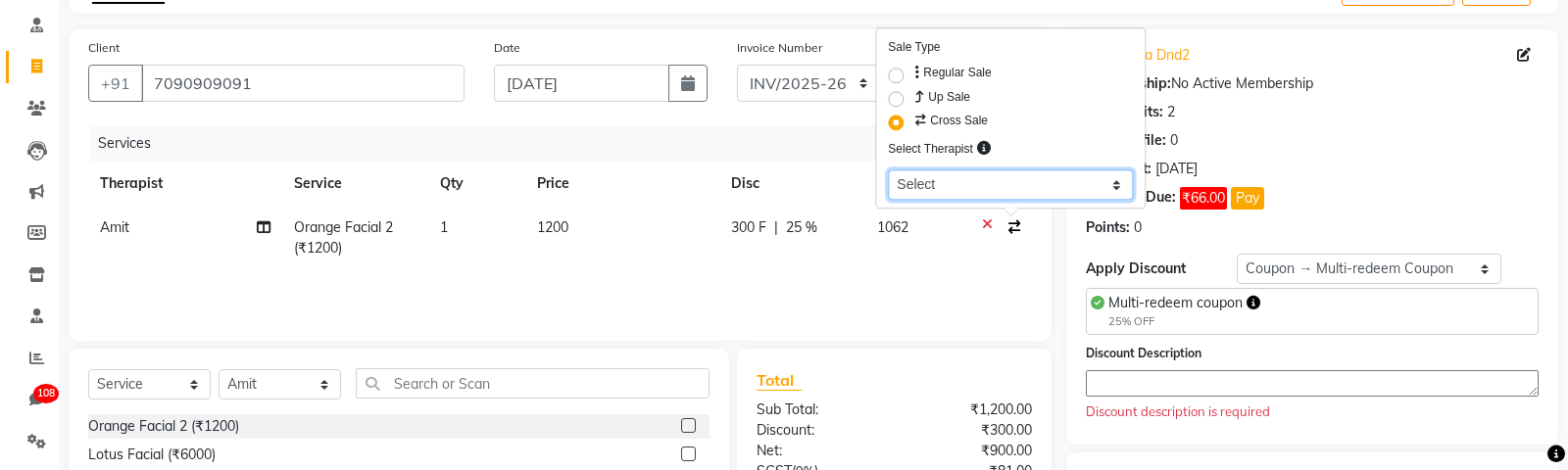
click at [960, 185] on select "Select AAAb aadi [PERSON_NAME] abc testing Abc testing abhi Admin A Ankit [PERS…" at bounding box center [1009, 184] width 245 height 31
select select "439"
click at [797, 287] on div "Services Therapist Service Qty Price Disc Total Action Amit Orange Facial 2 (₹1…" at bounding box center [560, 224] width 944 height 196
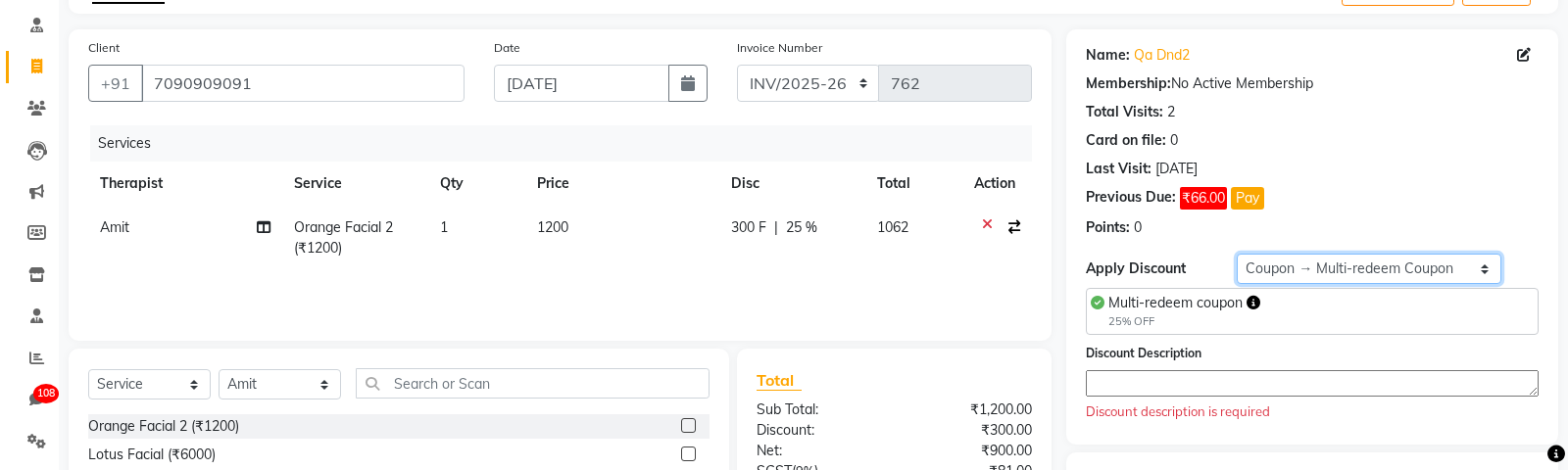
click at [1329, 268] on select "Select Coupon → Multi-redeem Coupon Coupon → 5k Voucher Coupon → Test Offer2 Co…" at bounding box center [1368, 268] width 263 height 31
select select "0:"
type input "0"
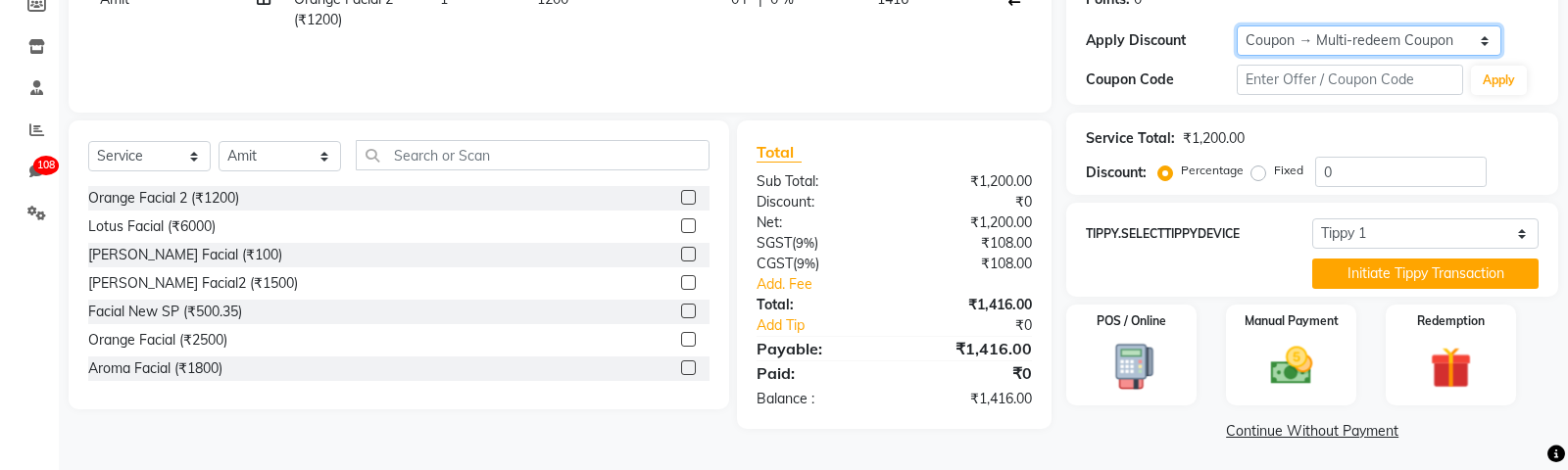
scroll to position [348, 0]
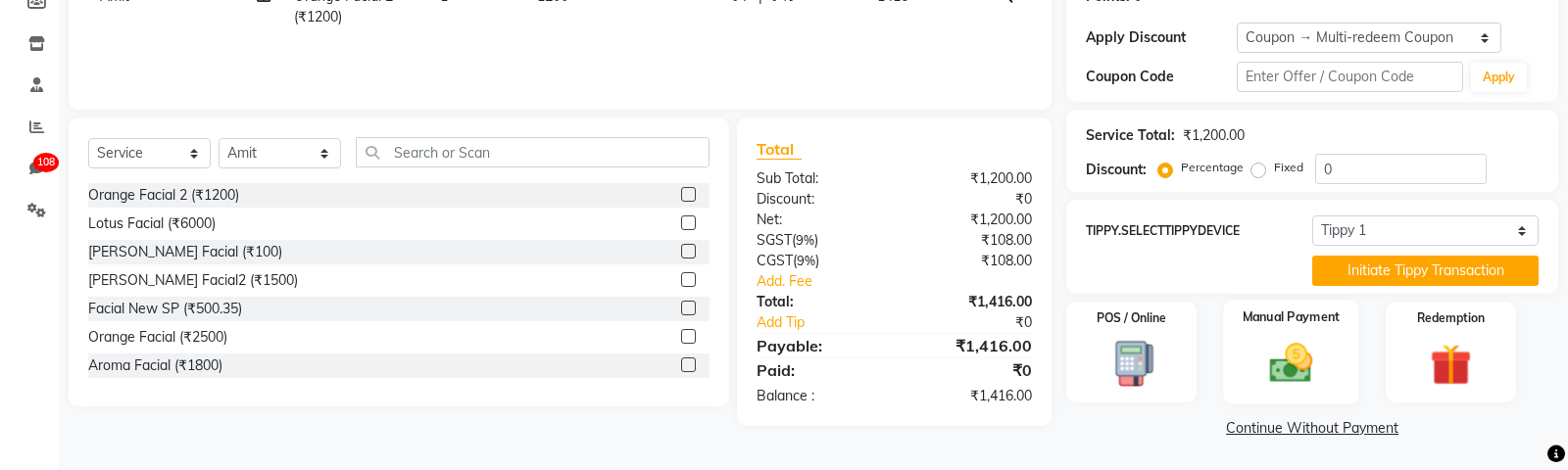
click at [1265, 338] on img at bounding box center [1290, 362] width 70 height 49
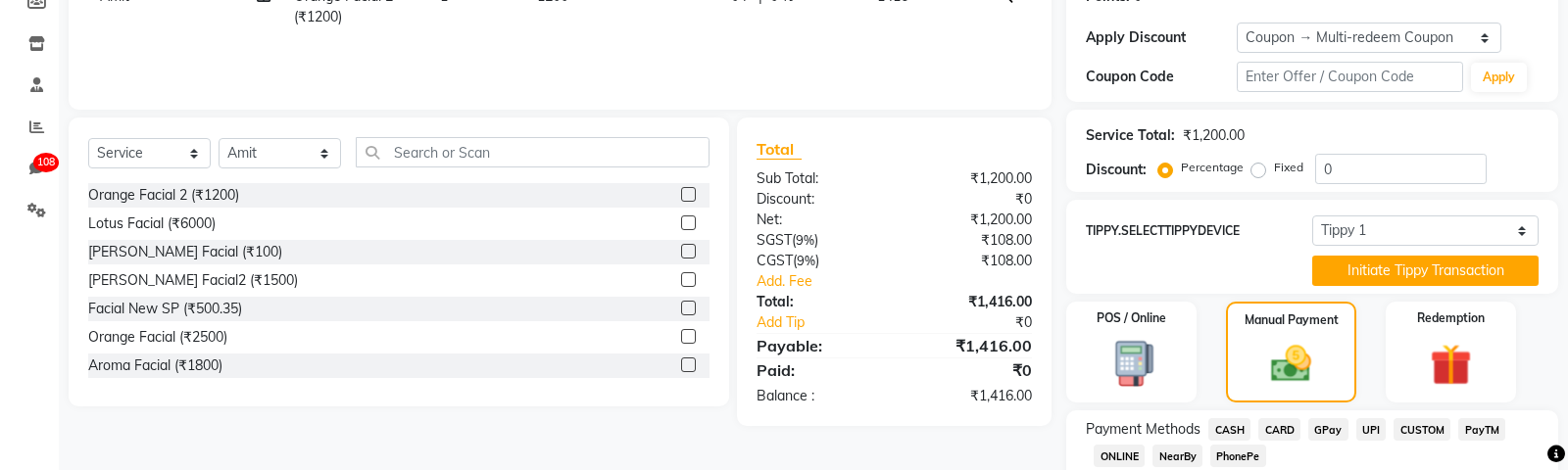
click at [1221, 423] on span "CASH" at bounding box center [1229, 428] width 43 height 23
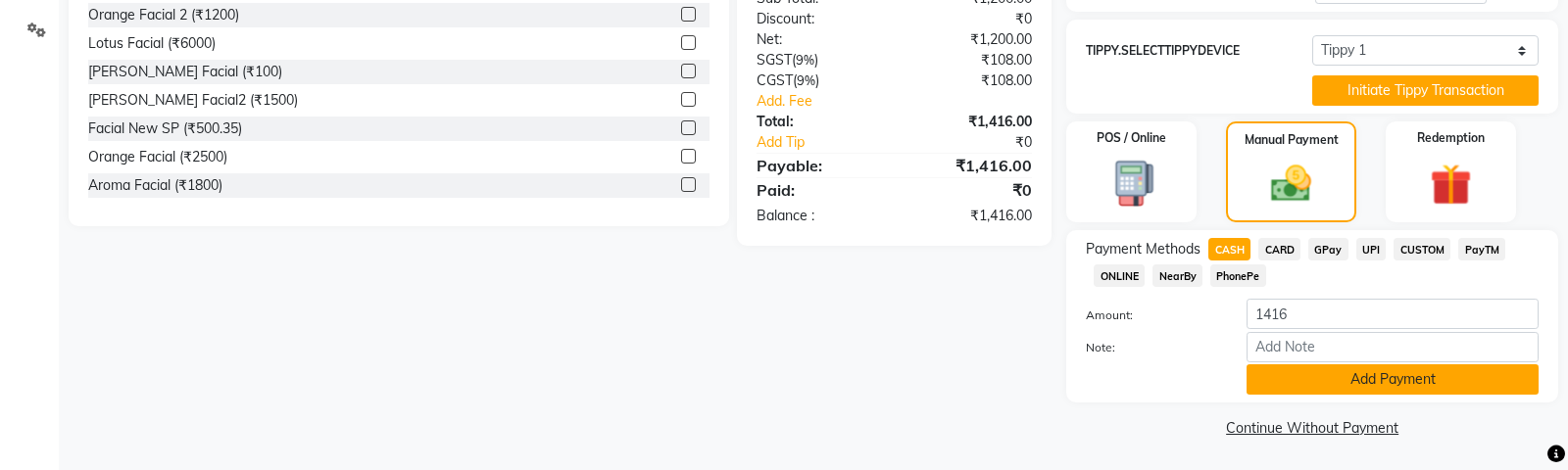
click at [1282, 374] on button "Add Payment" at bounding box center [1392, 379] width 292 height 31
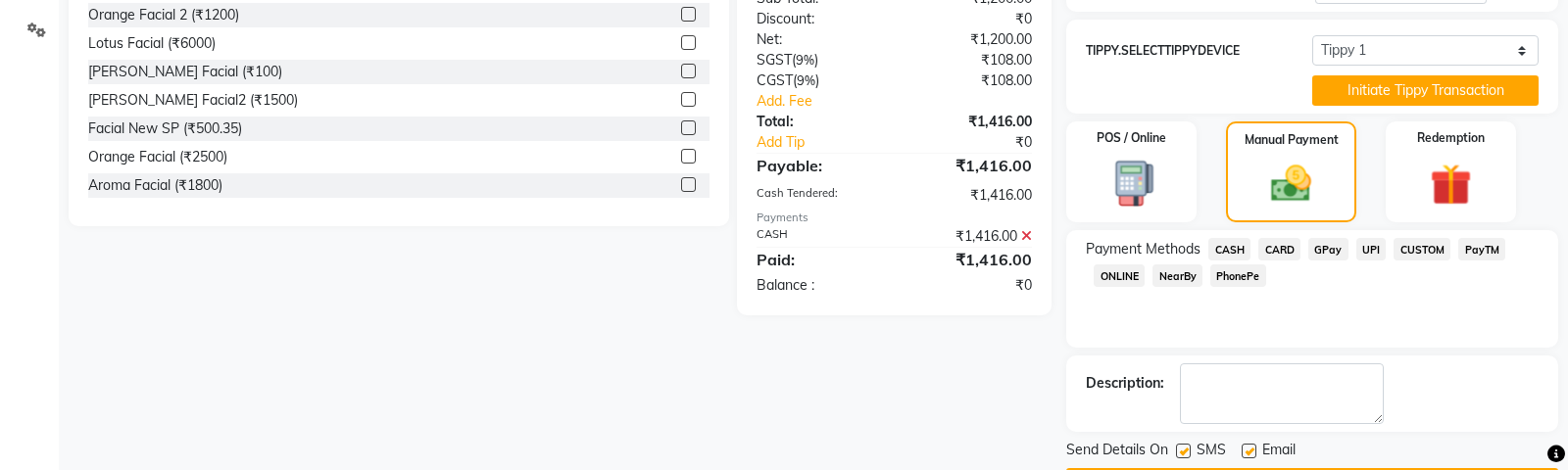
scroll to position [583, 0]
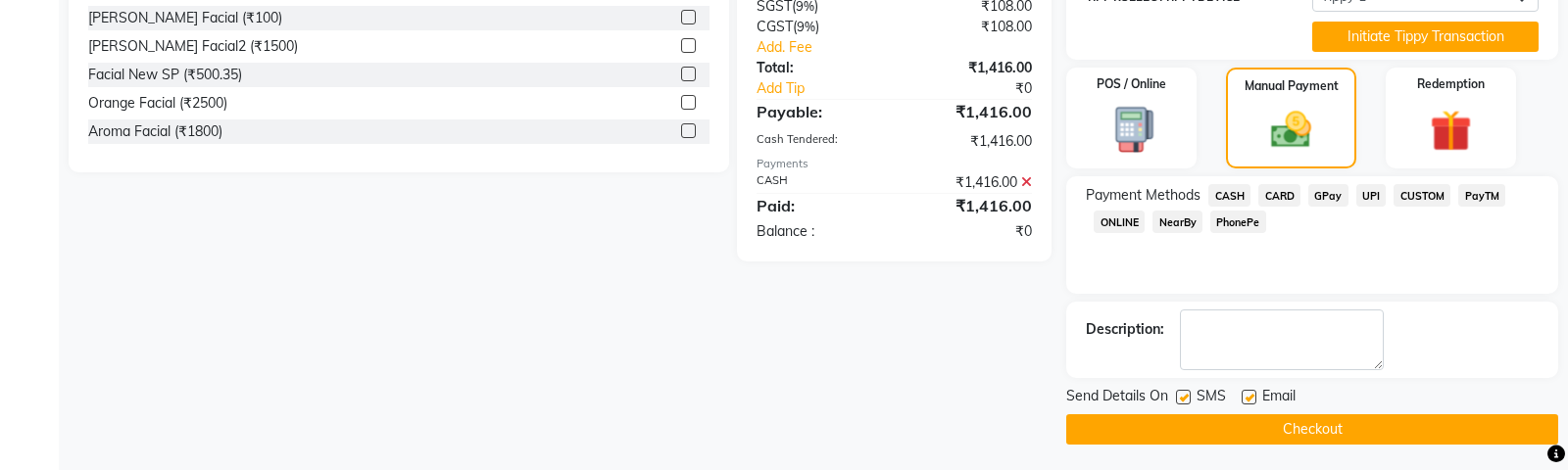
click at [1185, 392] on label at bounding box center [1183, 397] width 15 height 15
click at [1185, 392] on input "checkbox" at bounding box center [1182, 398] width 13 height 13
checkbox input "false"
click at [1249, 393] on label at bounding box center [1248, 397] width 15 height 15
click at [1249, 393] on input "checkbox" at bounding box center [1247, 398] width 13 height 13
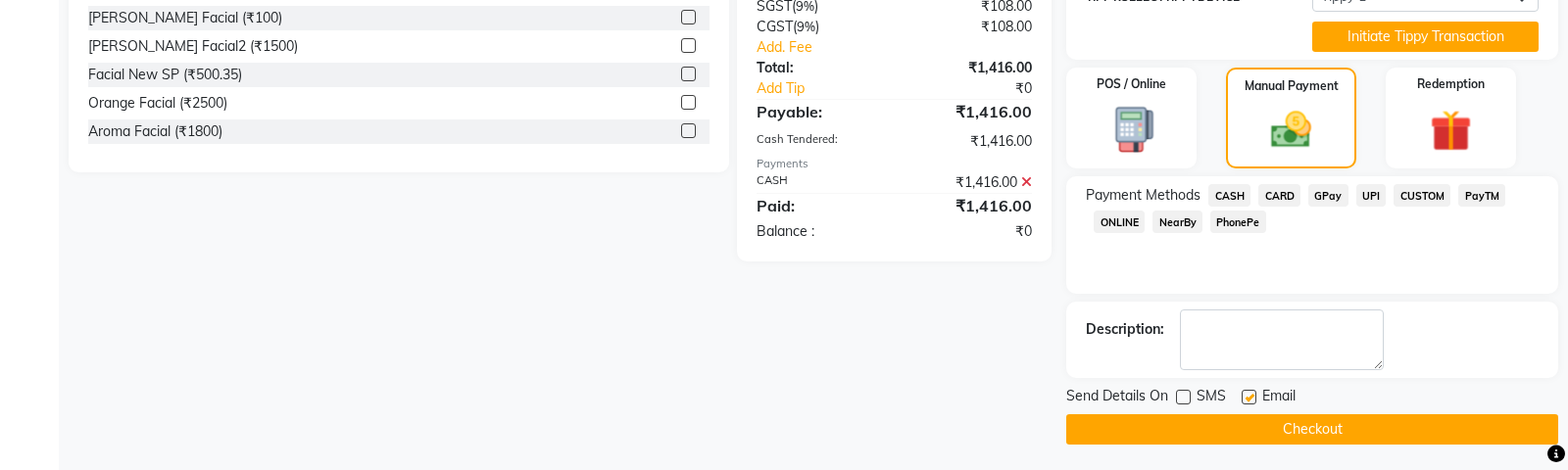
checkbox input "false"
click at [1117, 423] on button "Checkout" at bounding box center [1311, 428] width 492 height 31
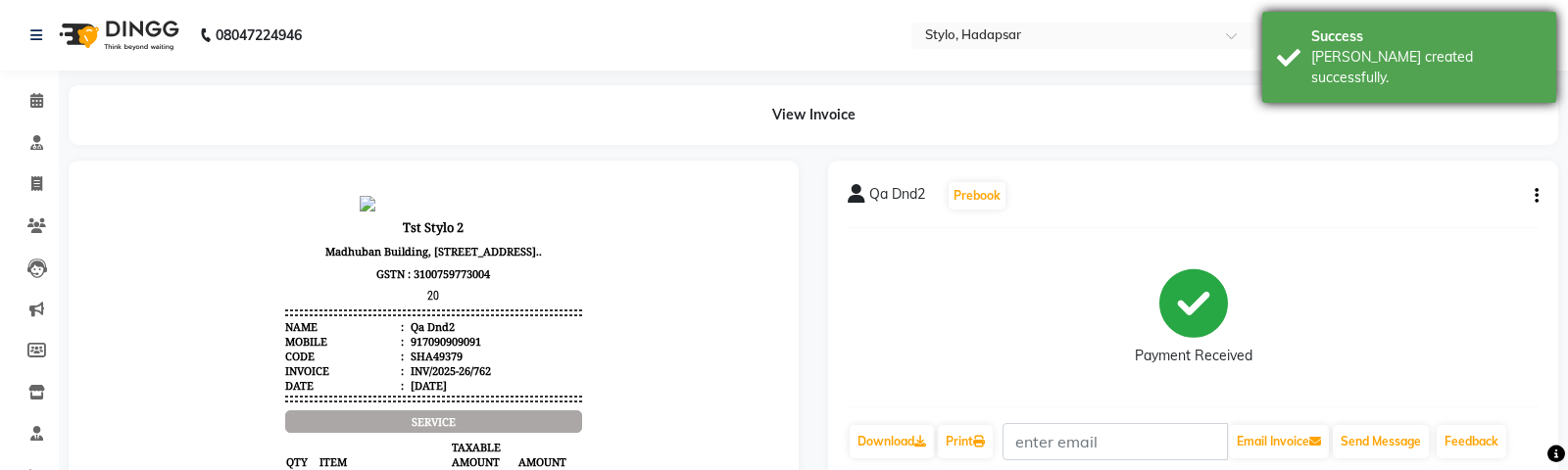
click at [1455, 58] on div "[PERSON_NAME] created successfully." at bounding box center [1426, 67] width 230 height 42
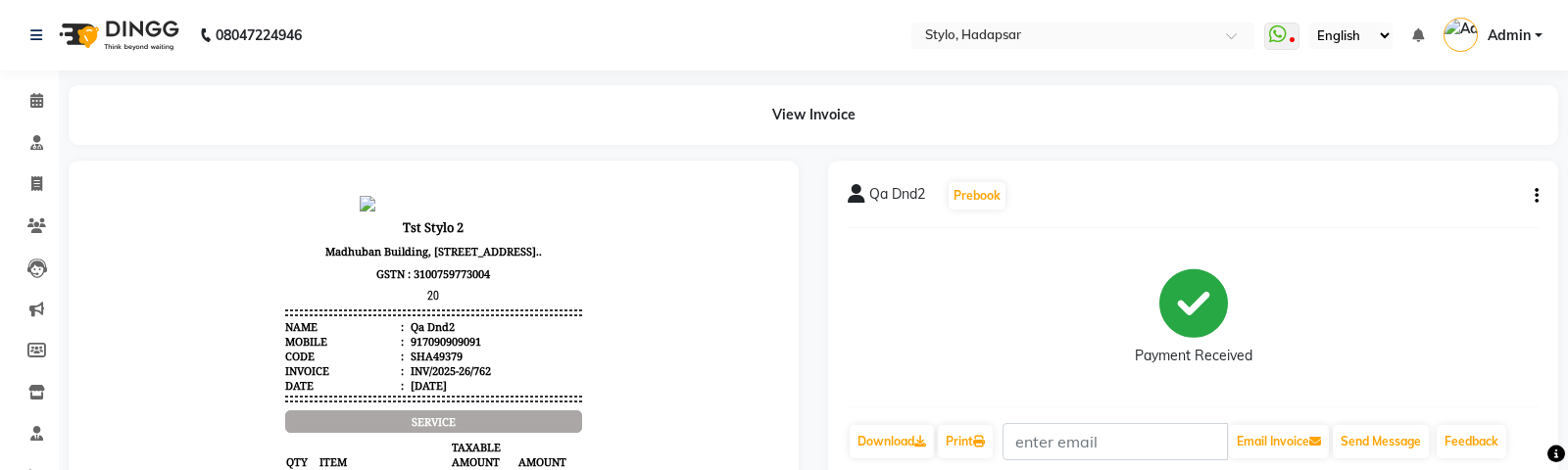
click at [1536, 196] on icon "button" at bounding box center [1536, 196] width 4 height 1
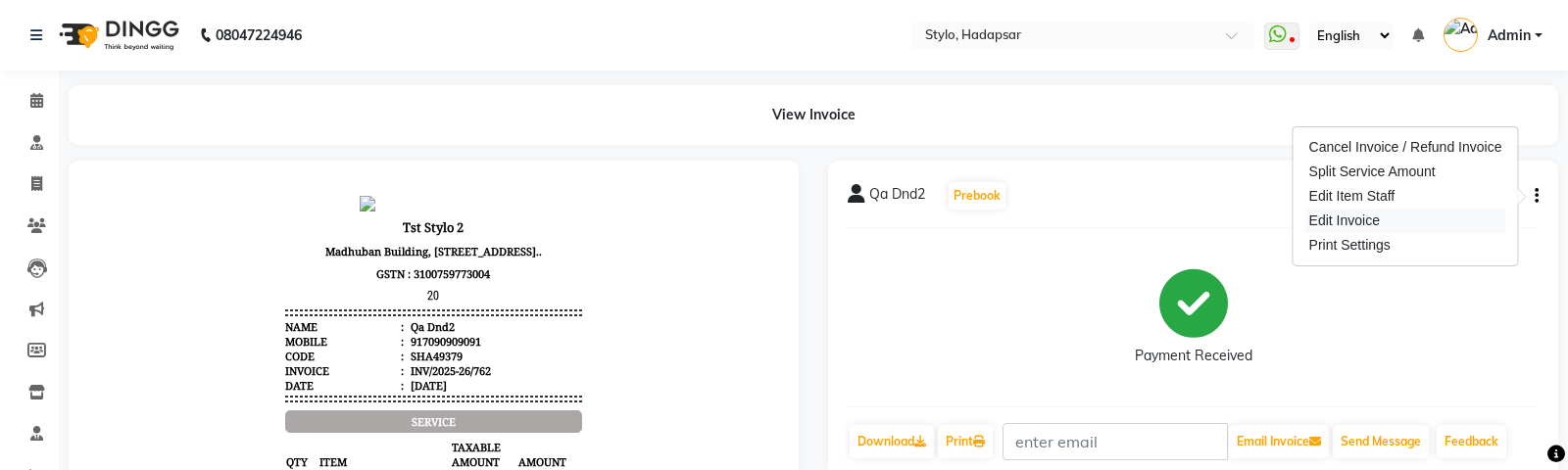
click at [1349, 223] on div "Edit Invoice" at bounding box center [1406, 221] width 201 height 25
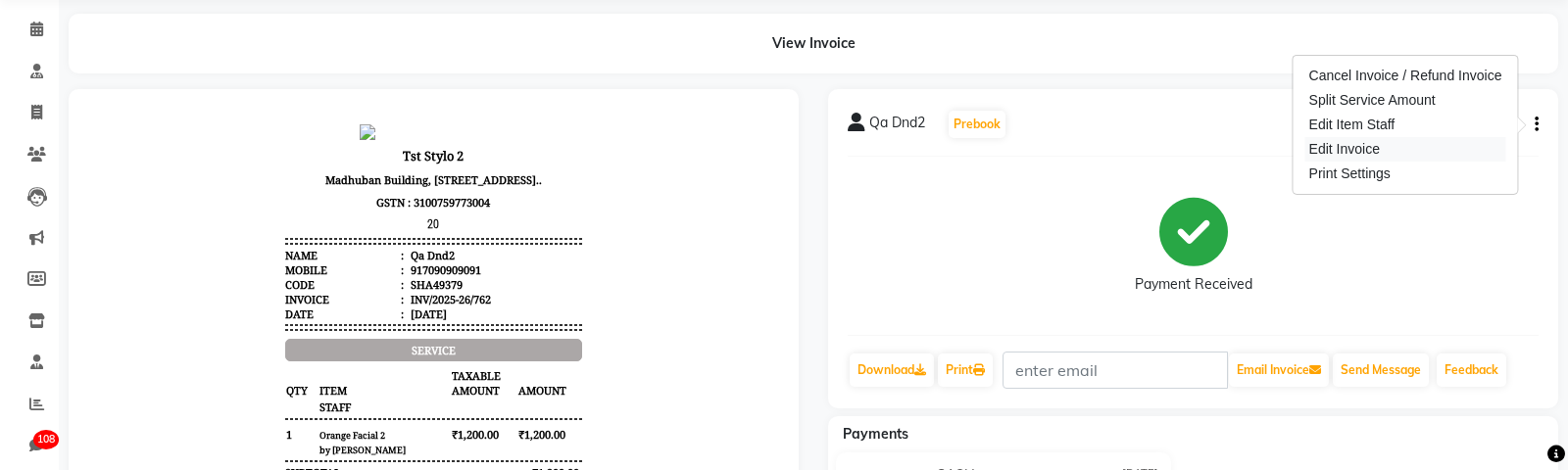
select select "service"
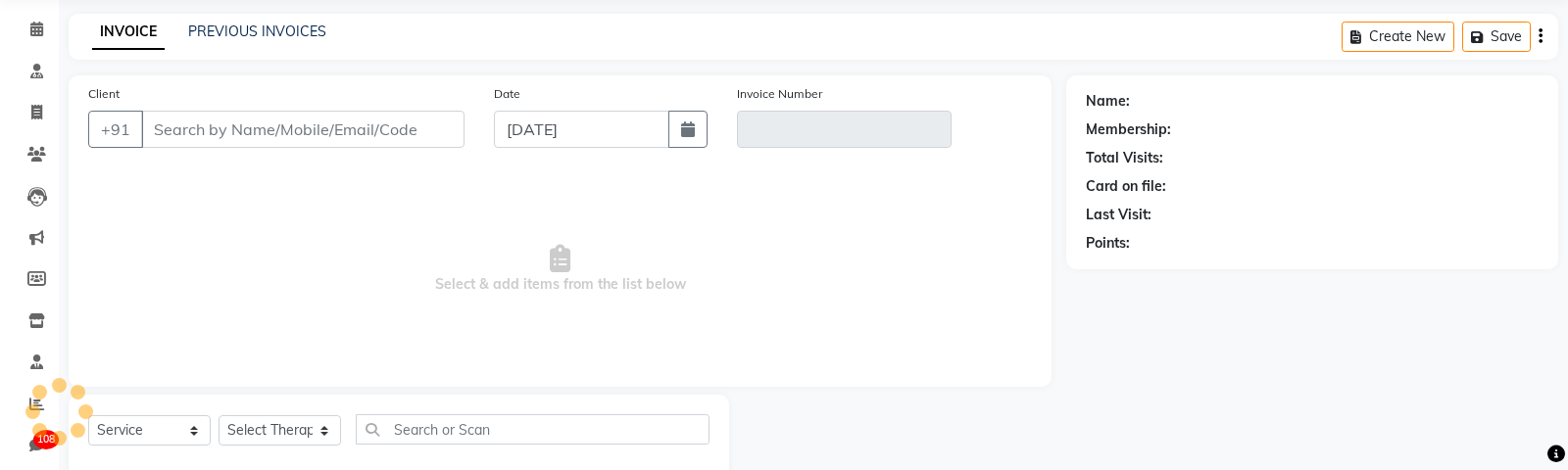
scroll to position [118, 0]
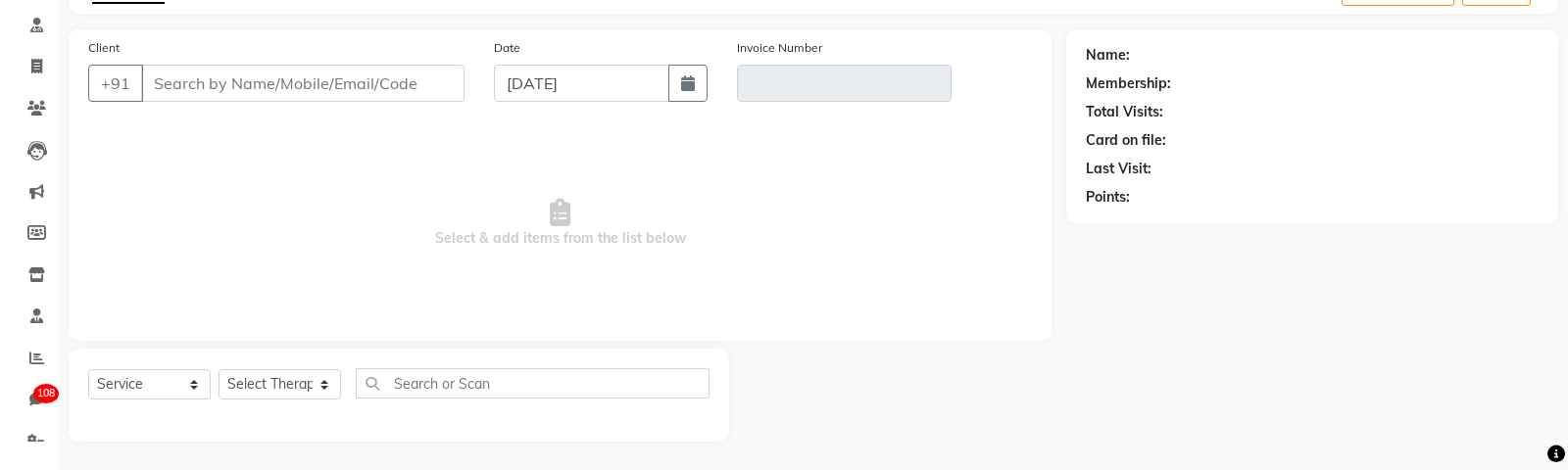
type input "7090909091"
type input "INV/2025-26/762"
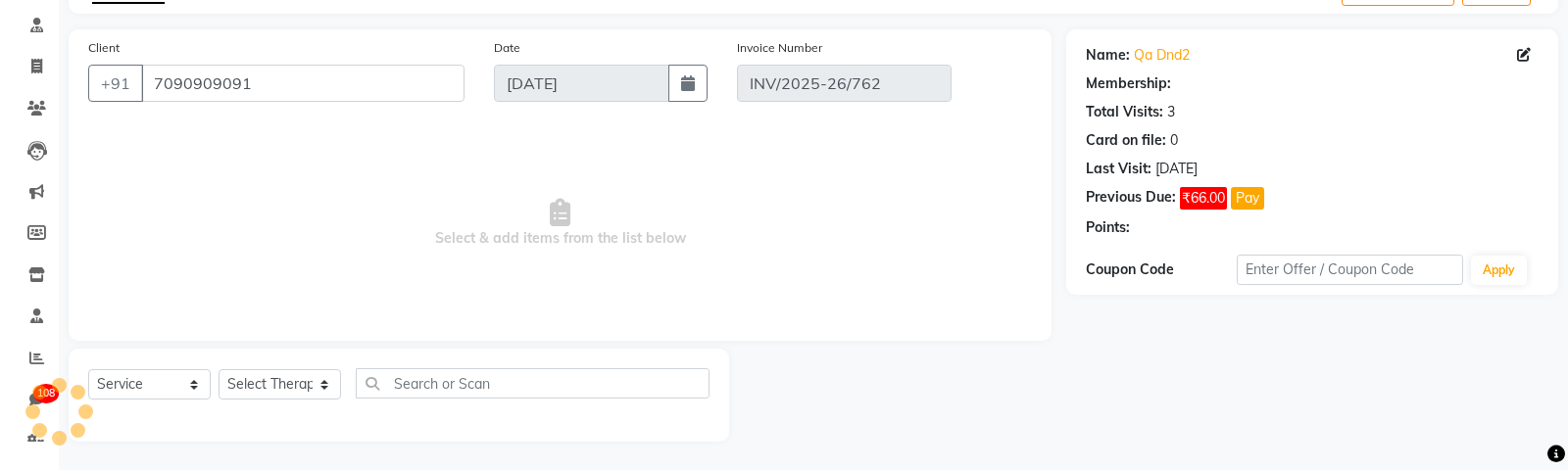
select select "select"
select select "Z73944"
select select "1: Object"
